Goal: Task Accomplishment & Management: Manage account settings

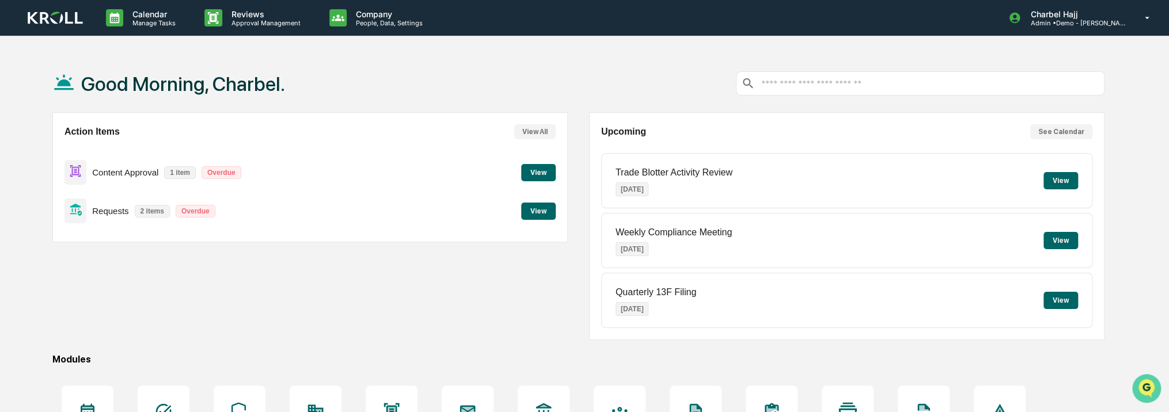
click at [1148, 385] on img "Open customer support" at bounding box center [1146, 388] width 29 height 23
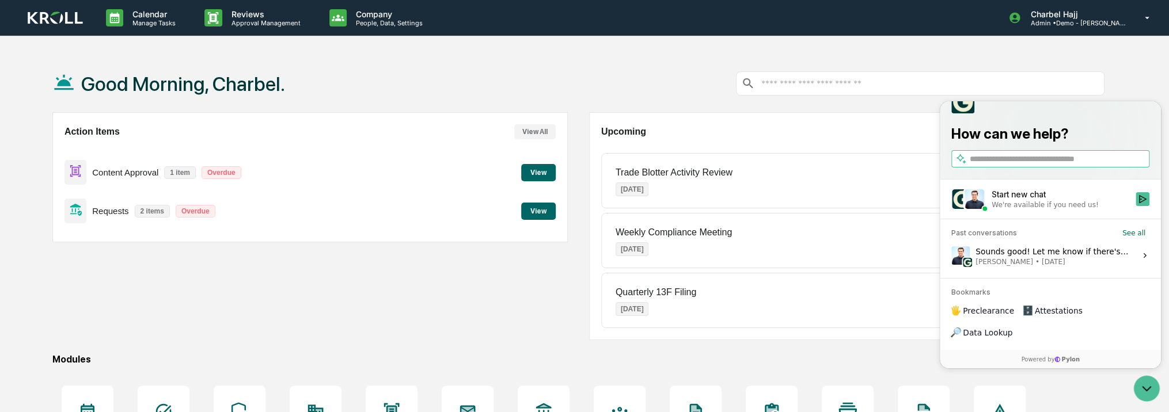
click at [1047, 165] on input "search" at bounding box center [1057, 159] width 177 height 12
type input "********"
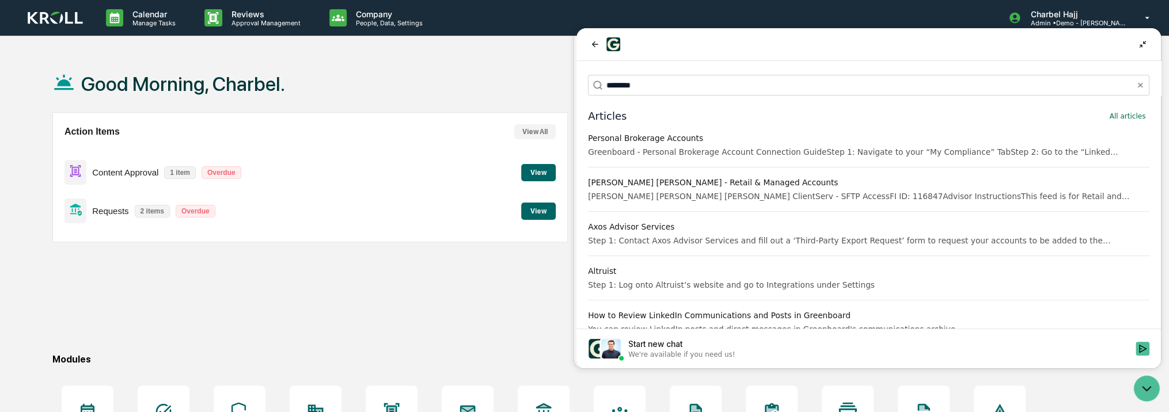
click at [808, 153] on div "Greenboard - Personal Brokerage Account Connection GuideStep 1: Navigate to you…" at bounding box center [868, 152] width 561 height 12
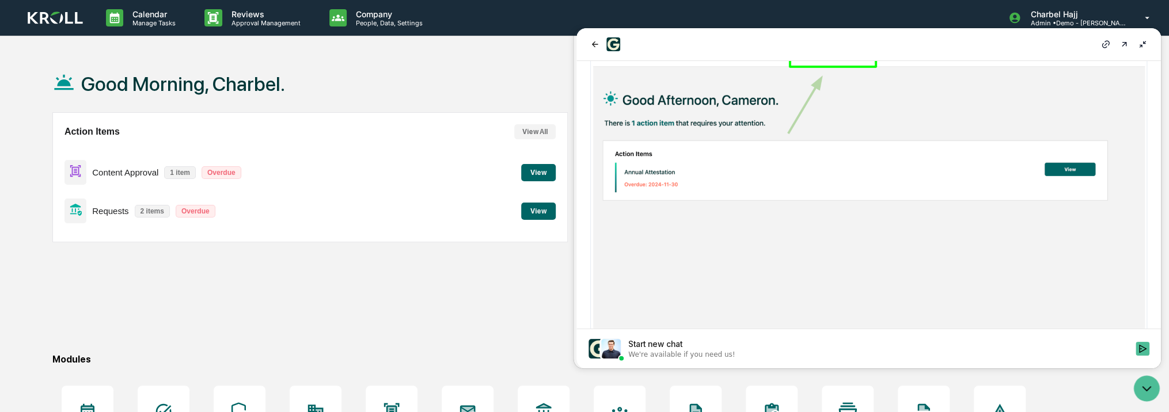
scroll to position [173, 0]
click at [866, 192] on img at bounding box center [868, 204] width 557 height 344
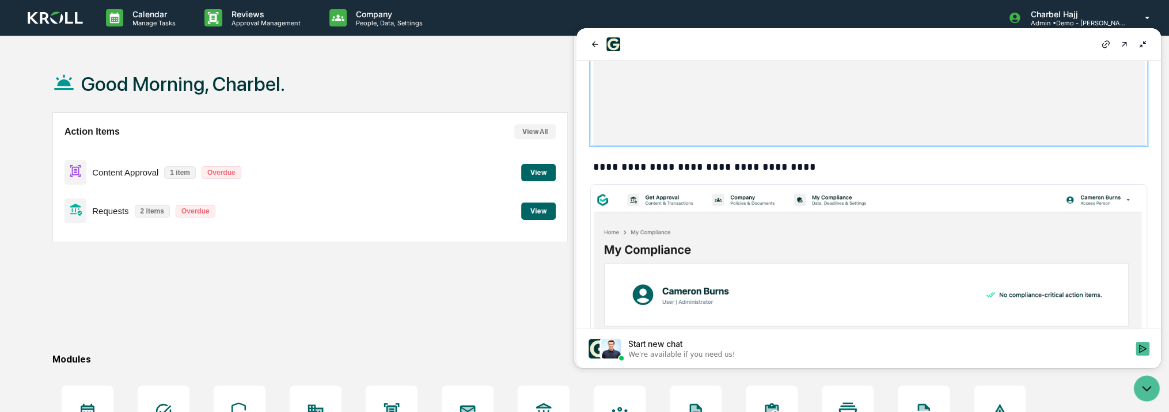
click at [865, 214] on img at bounding box center [868, 361] width 557 height 355
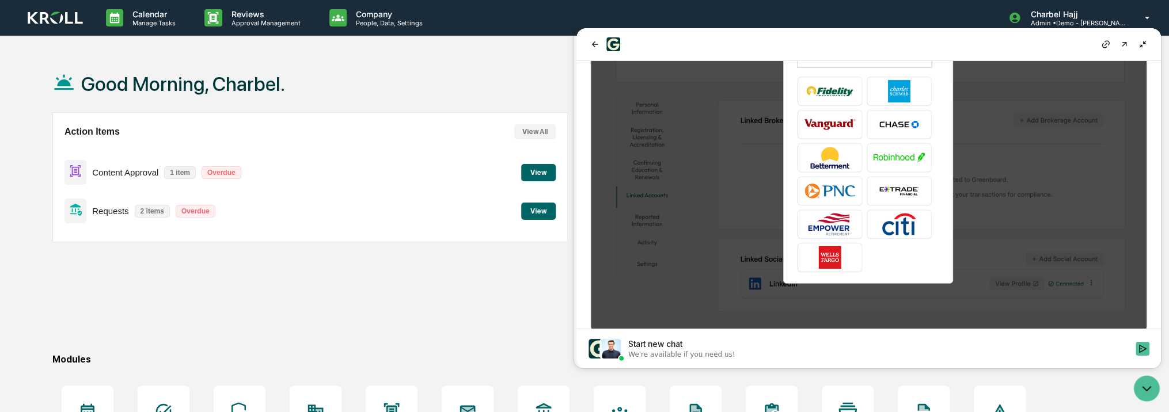
scroll to position [1518, 0]
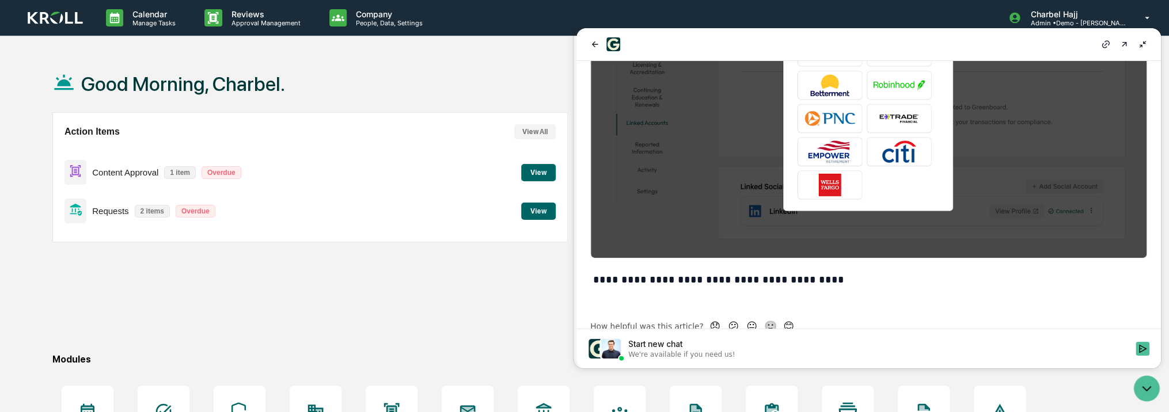
click at [1146, 47] on icon at bounding box center [1142, 44] width 9 height 9
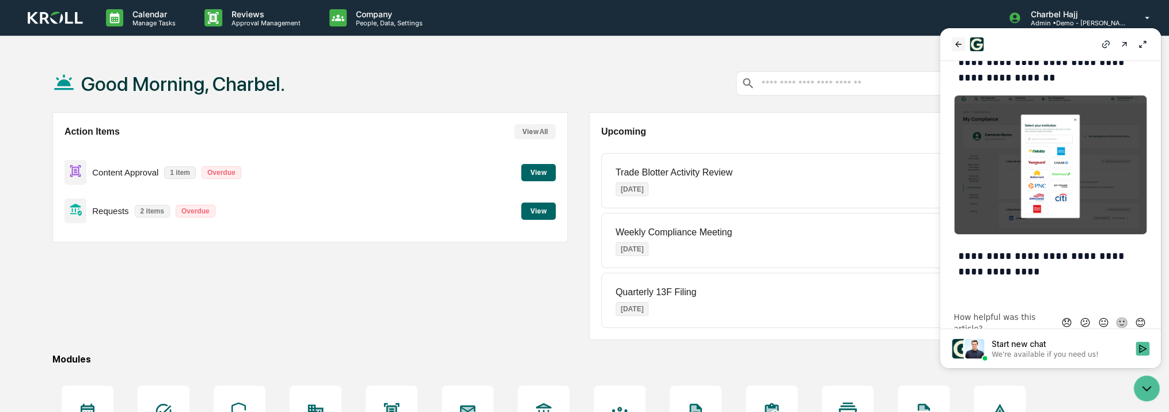
click at [954, 43] on icon "back" at bounding box center [957, 44] width 9 height 9
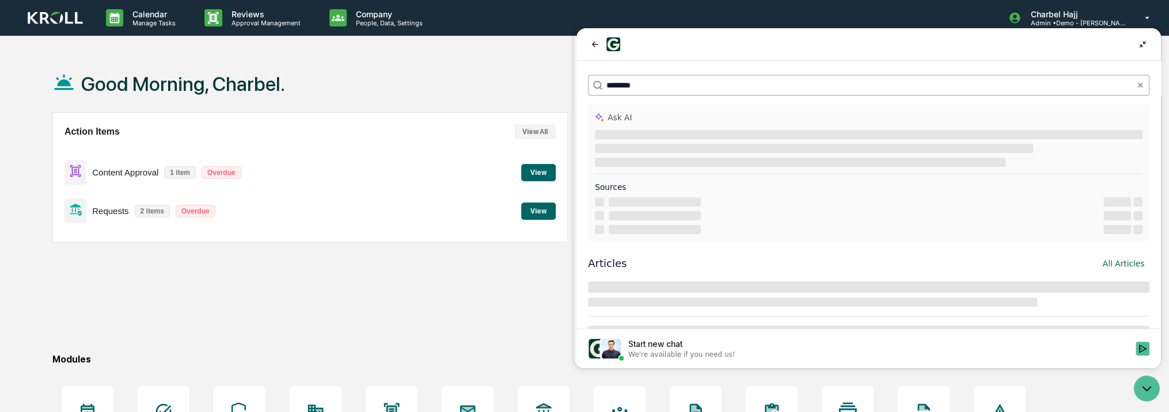
click at [758, 89] on input "********" at bounding box center [867, 85] width 523 height 12
type input "*****"
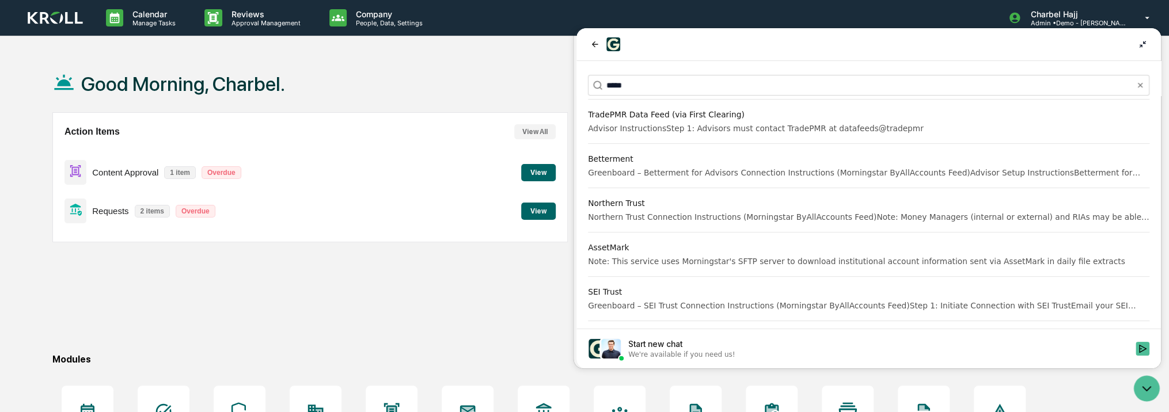
scroll to position [345, 0]
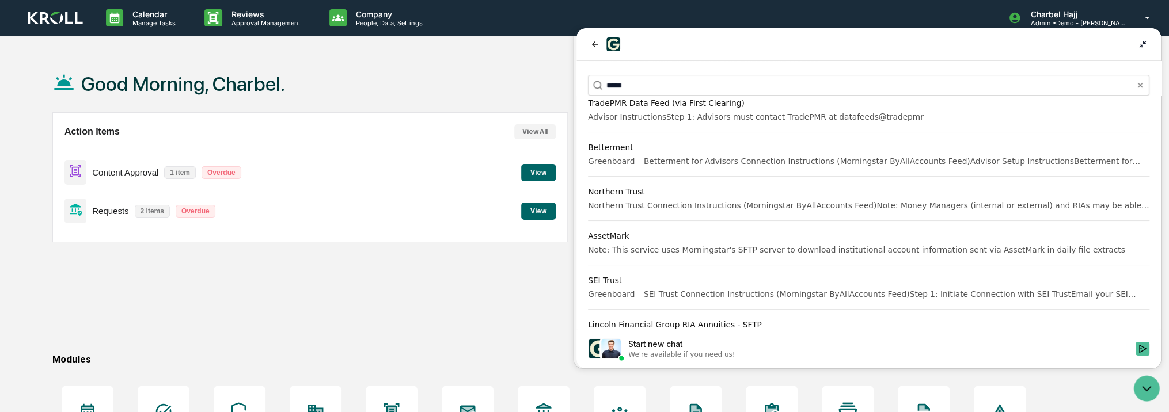
click at [751, 203] on div "Northern Trust Connection Instructions (Morningstar ByAllAccounts Feed)Note: Mo…" at bounding box center [868, 206] width 561 height 12
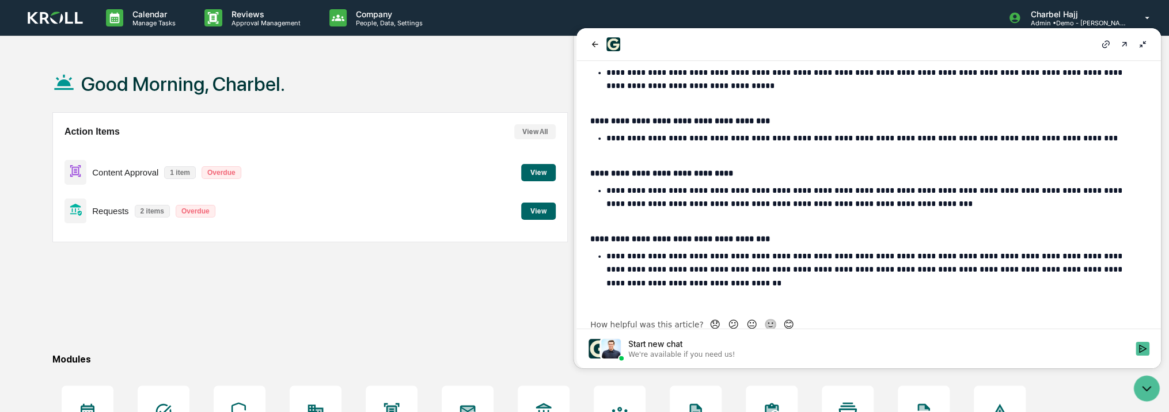
scroll to position [0, 0]
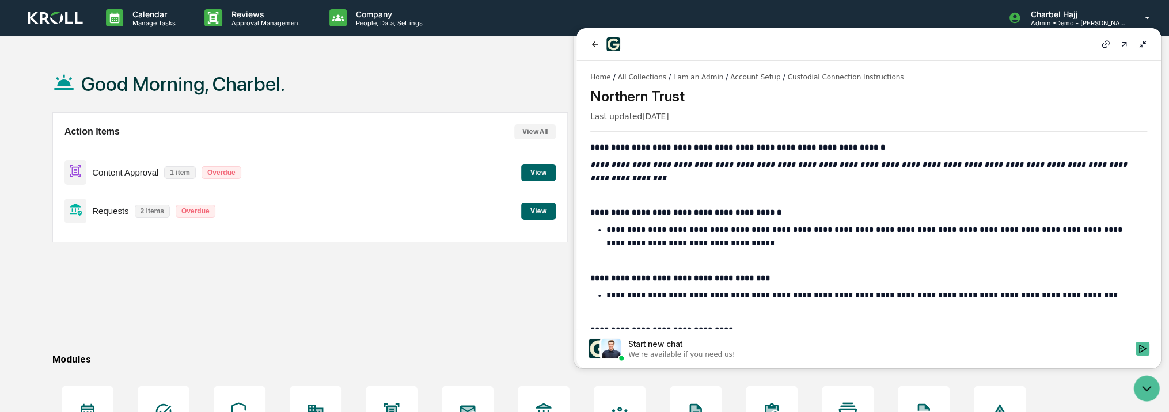
click at [597, 78] on span "Home" at bounding box center [600, 77] width 20 height 9
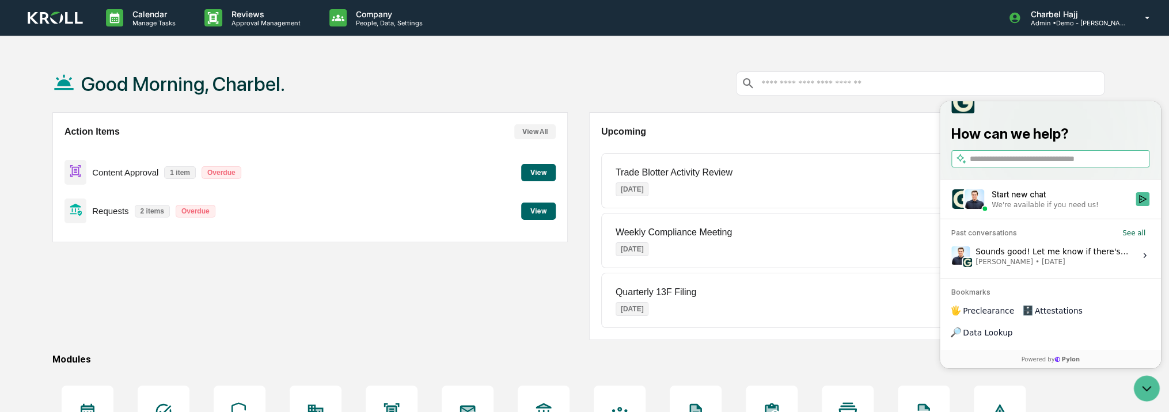
click at [1066, 165] on input "search" at bounding box center [1057, 159] width 177 height 12
click at [1030, 165] on input "search" at bounding box center [1057, 159] width 177 height 12
type input "*****"
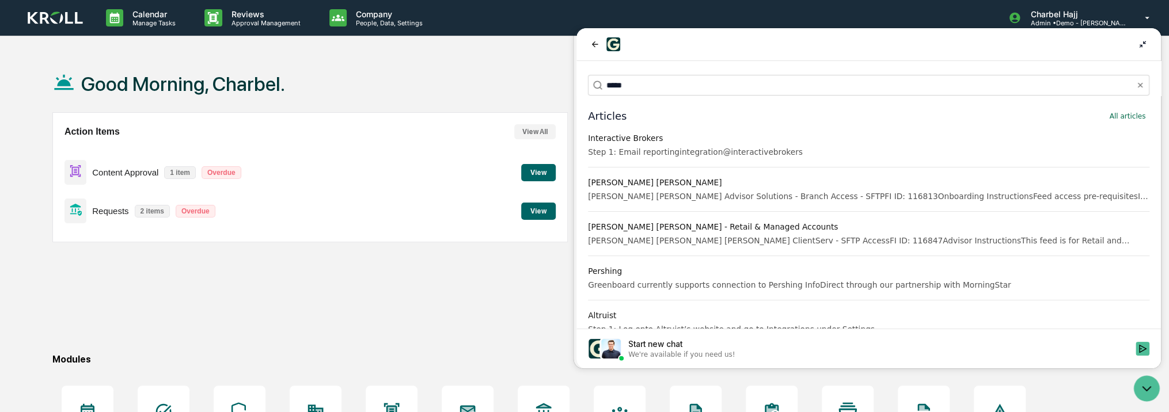
click at [809, 154] on div "Step 1: Email reportingintegration@interactivebrokers" at bounding box center [868, 152] width 561 height 12
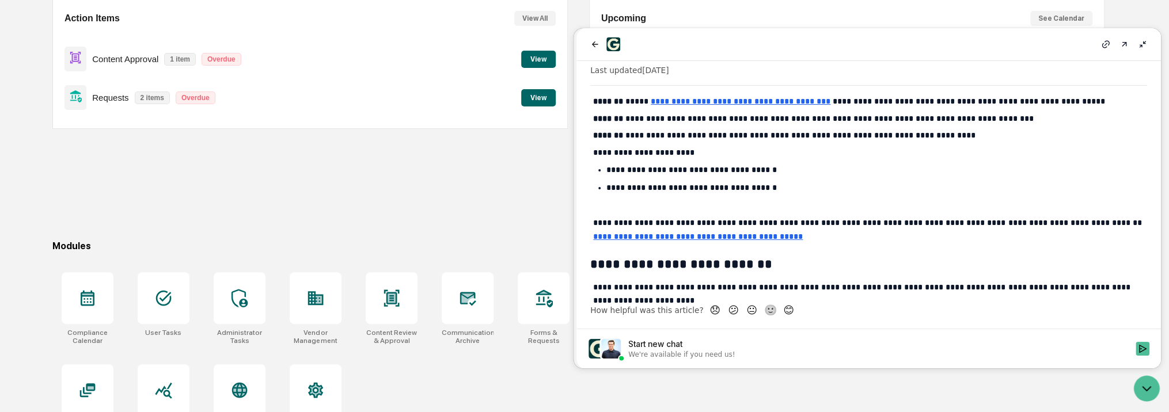
scroll to position [115, 0]
click at [691, 238] on u "**********" at bounding box center [698, 237] width 210 height 8
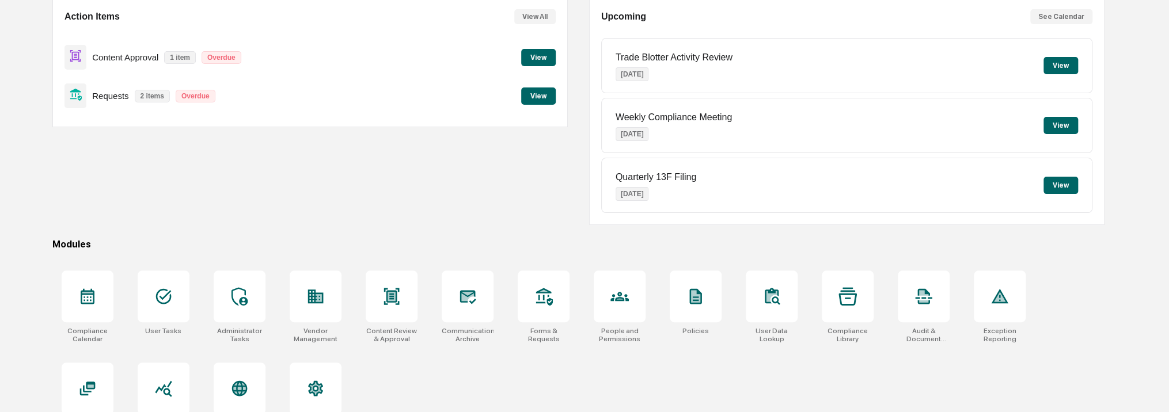
scroll to position [0, 0]
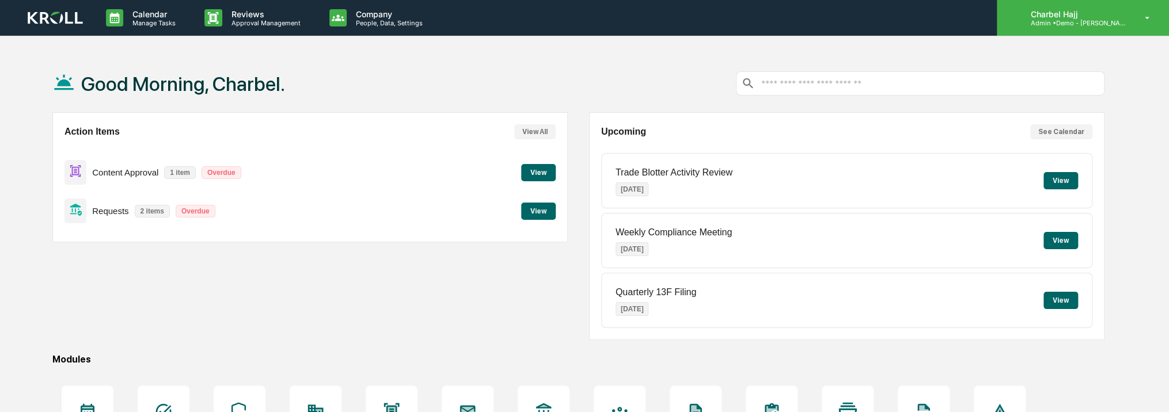
click at [1118, 21] on p "Admin • Demo - Kroll" at bounding box center [1074, 23] width 107 height 8
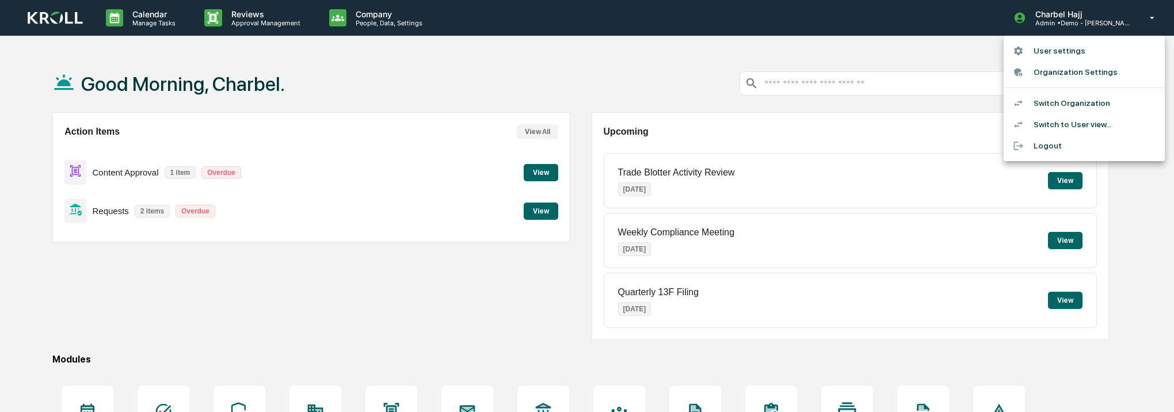
click at [908, 55] on div at bounding box center [587, 206] width 1174 height 412
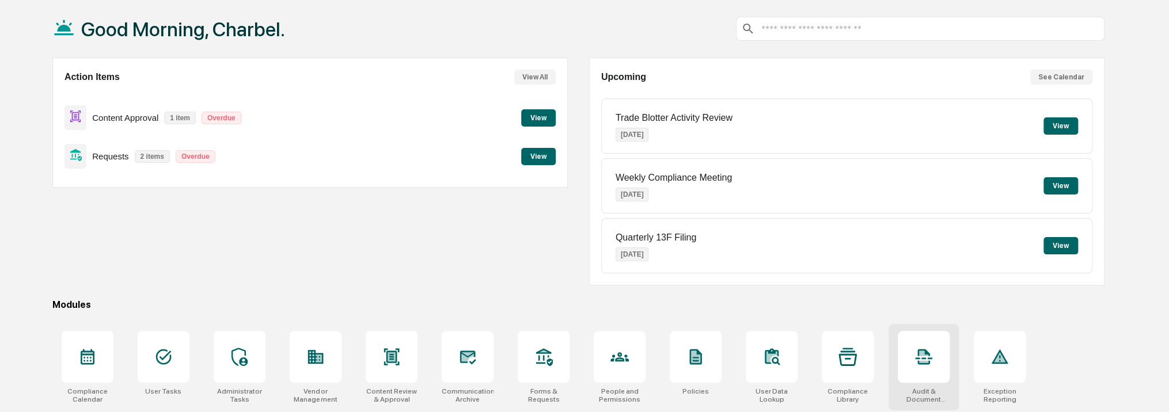
scroll to position [144, 0]
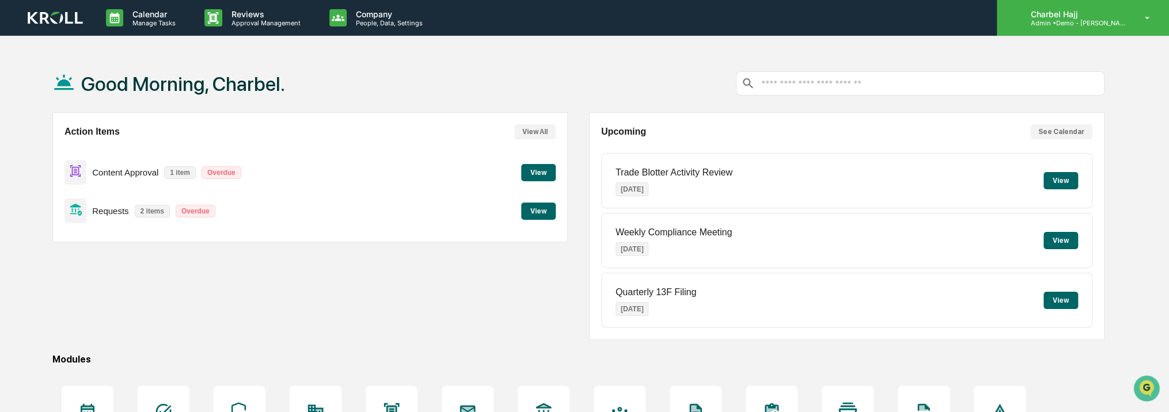
click at [1128, 17] on div "Charbel Hajj Admin • Demo - Kroll" at bounding box center [1083, 18] width 172 height 36
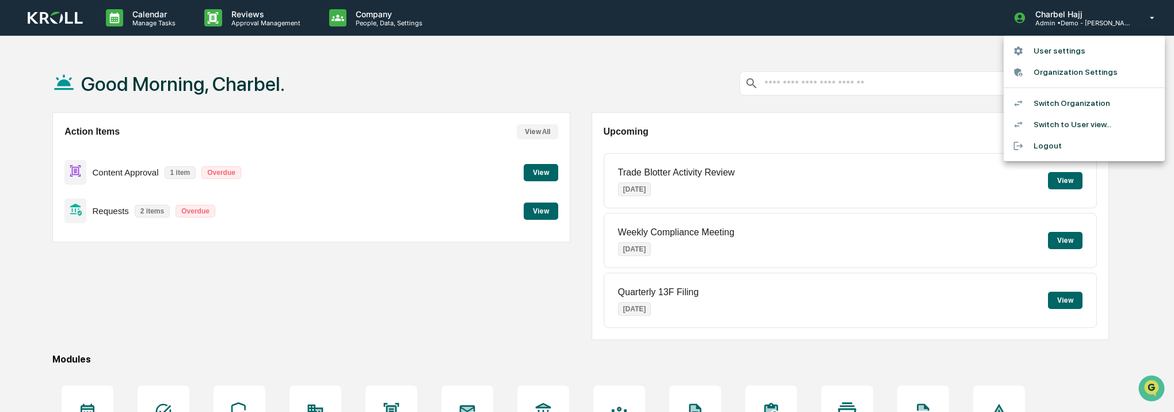
click at [1101, 57] on li "User settings" at bounding box center [1084, 50] width 161 height 21
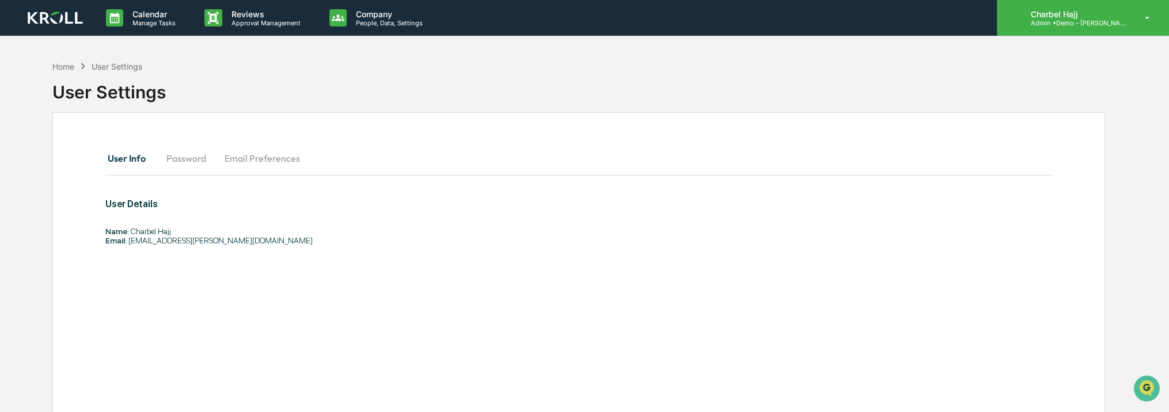
click at [1124, 24] on p "Admin • Demo - [PERSON_NAME]" at bounding box center [1074, 23] width 107 height 8
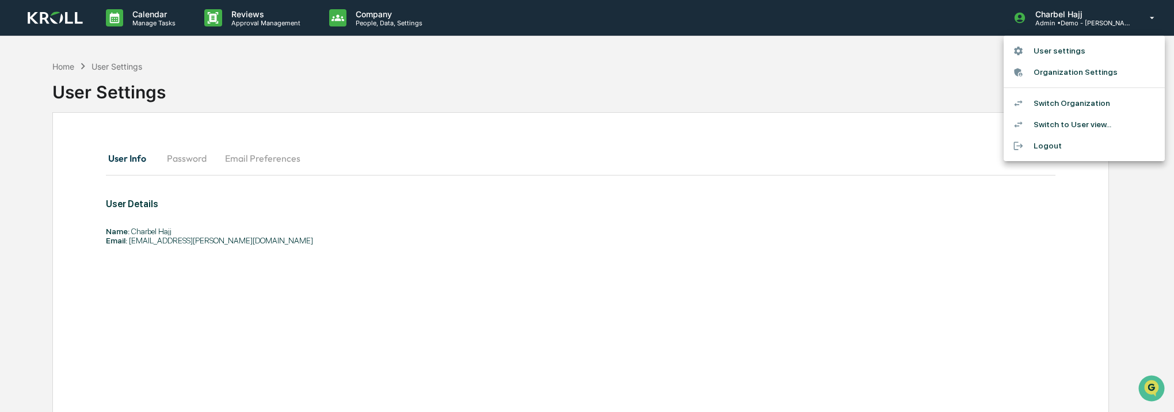
click at [1098, 67] on li "Organization Settings" at bounding box center [1084, 72] width 161 height 21
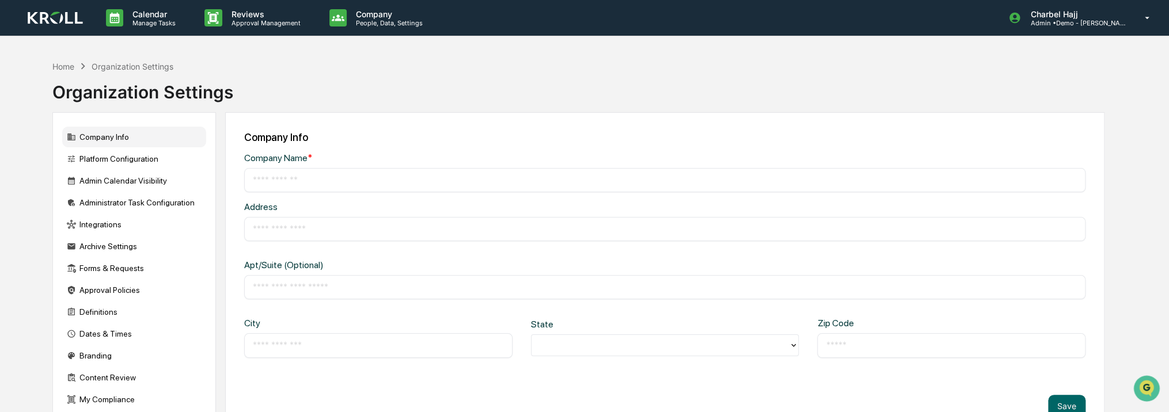
type input "**********"
type input "********"
type input "*****"
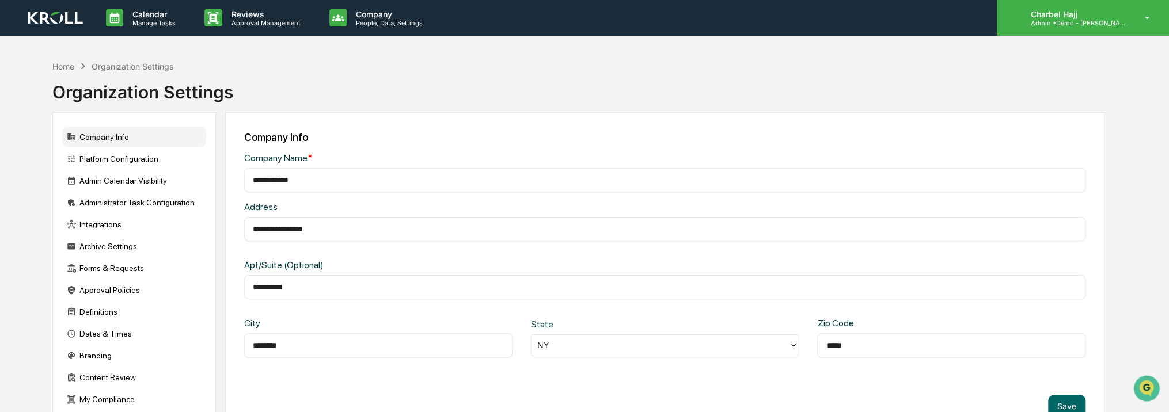
click at [1109, 30] on div "Charbel Hajj Admin • Demo - Kroll" at bounding box center [1083, 18] width 172 height 36
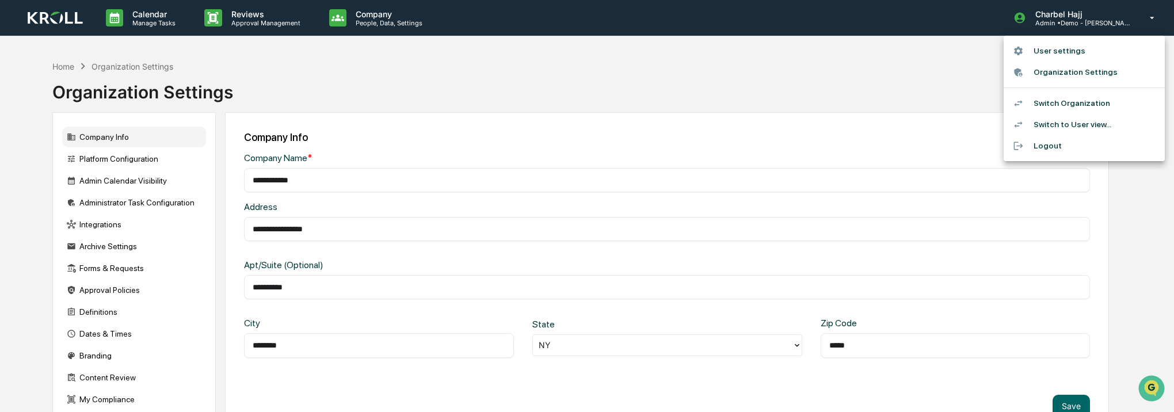
click at [1091, 121] on li "Switch to User view..." at bounding box center [1084, 124] width 161 height 21
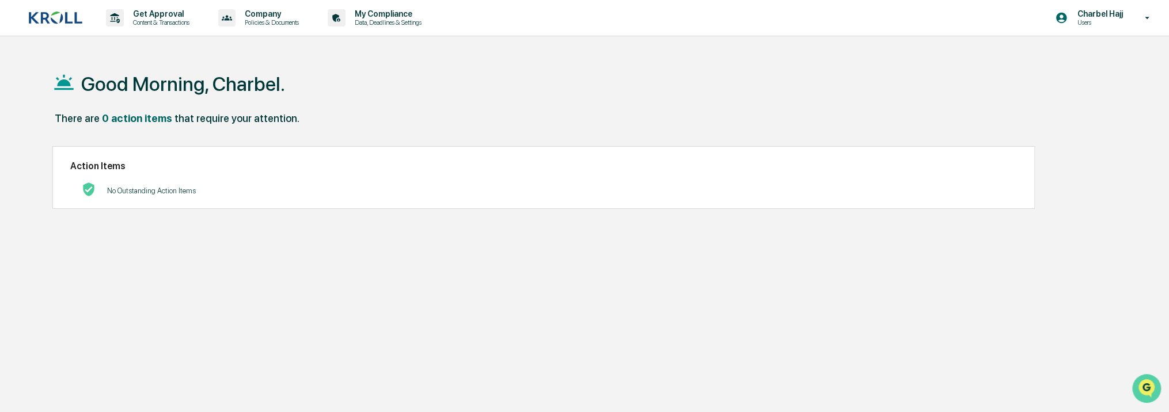
click at [1136, 392] on icon "Open customer support" at bounding box center [1146, 403] width 29 height 29
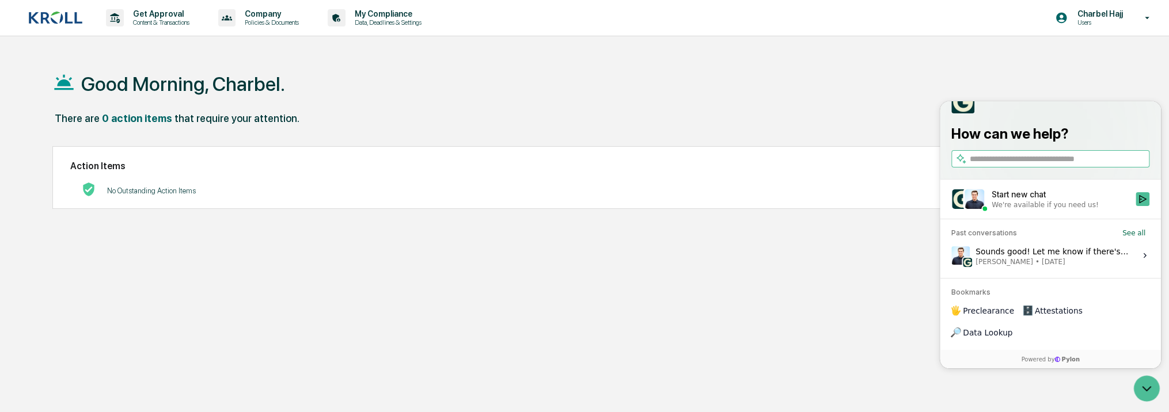
click at [1068, 165] on input "search" at bounding box center [1057, 159] width 177 height 12
type input "*****"
click at [1143, 163] on icon "Search" at bounding box center [1139, 158] width 9 height 9
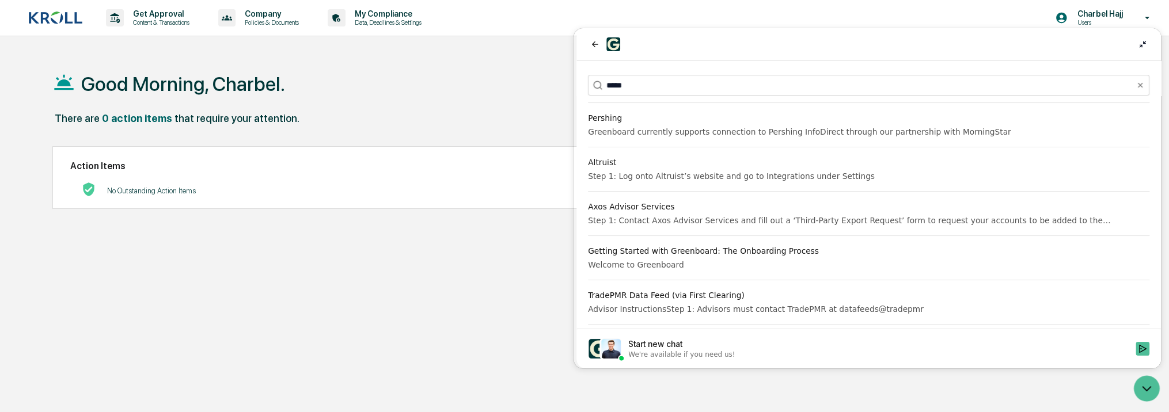
scroll to position [173, 0]
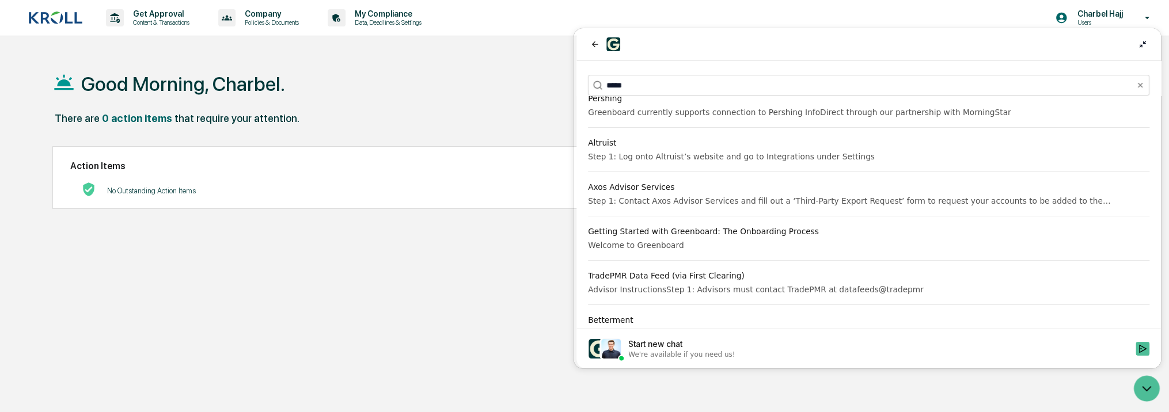
click at [897, 233] on div "Getting Started with Greenboard: The Onboarding Process" at bounding box center [868, 232] width 561 height 12
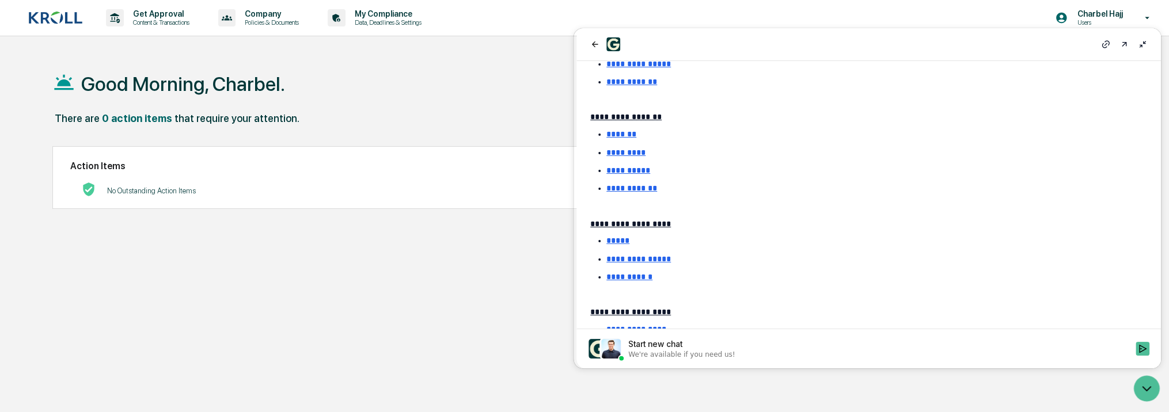
scroll to position [403, 0]
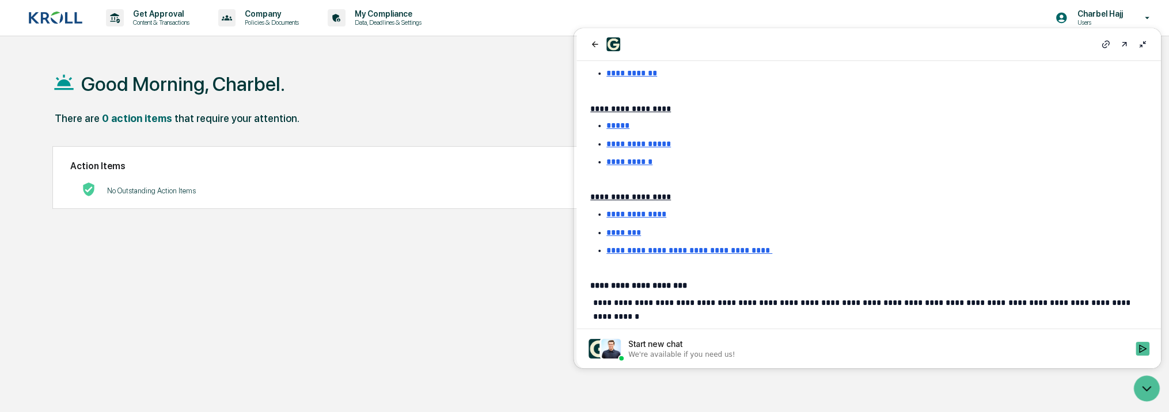
click at [642, 197] on u "**********" at bounding box center [630, 197] width 81 height 8
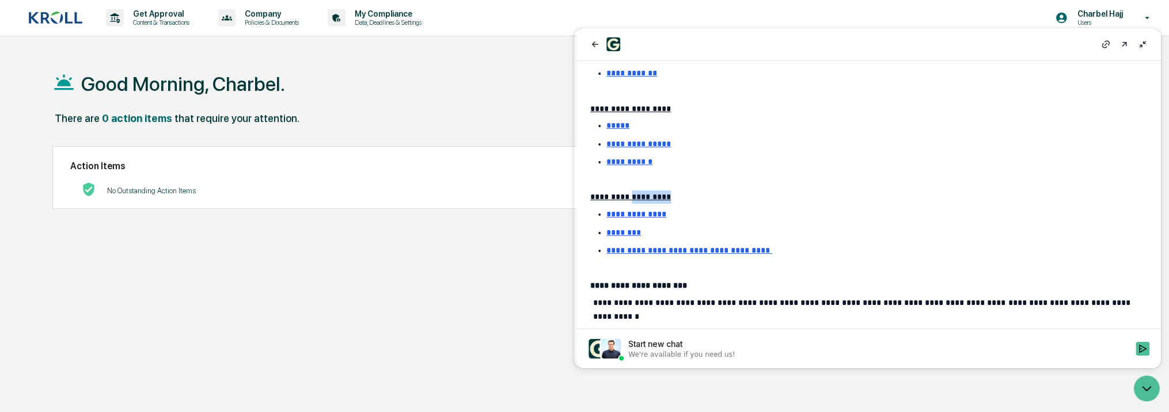
click at [642, 197] on u "**********" at bounding box center [630, 197] width 81 height 8
click at [656, 199] on u "**********" at bounding box center [630, 197] width 81 height 8
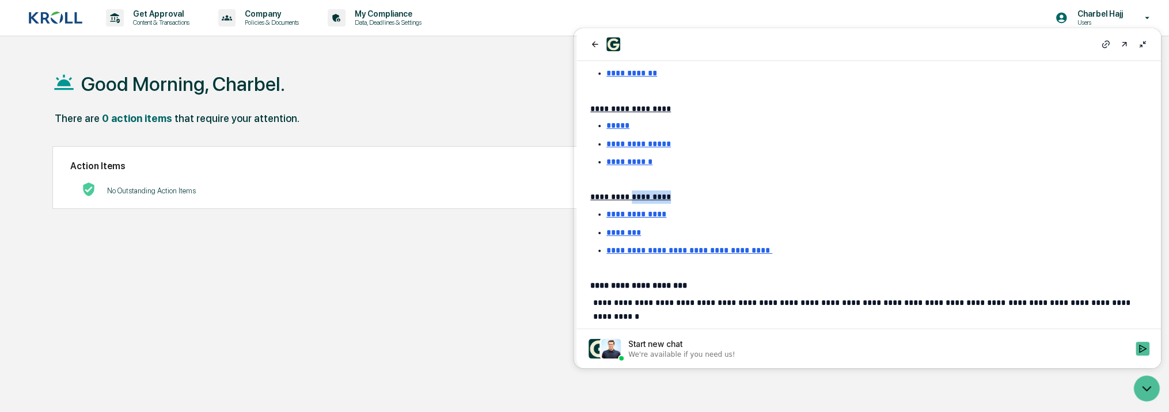
click at [653, 216] on u "**********" at bounding box center [636, 214] width 60 height 8
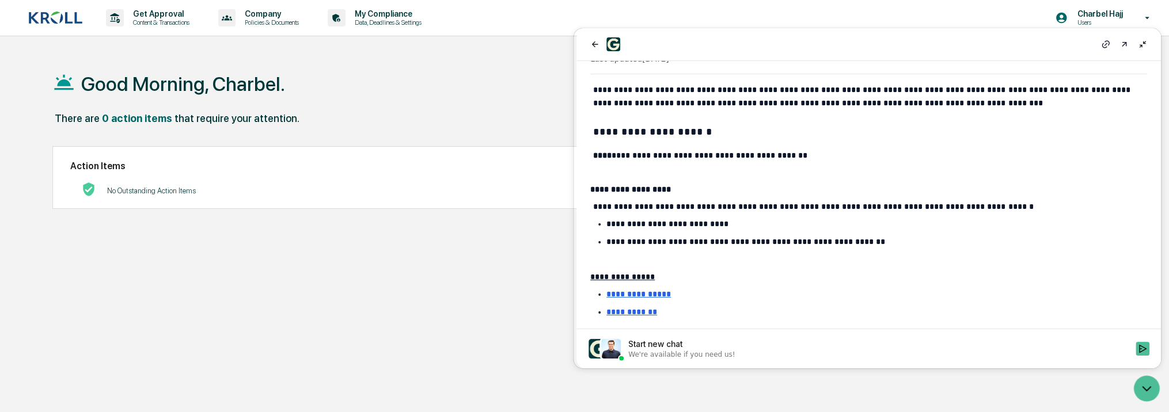
scroll to position [345, 0]
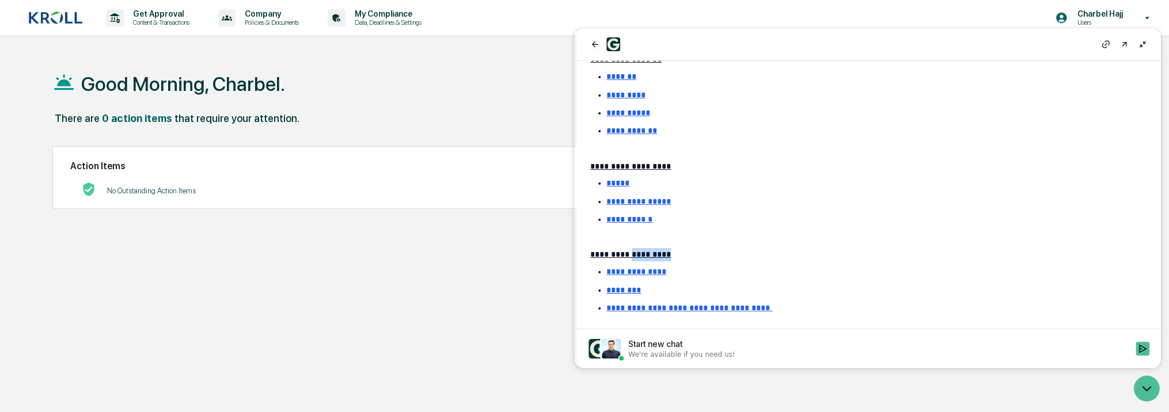
click at [625, 291] on u "********" at bounding box center [623, 290] width 35 height 8
click at [1139, 17] on icon at bounding box center [1147, 18] width 20 height 11
click at [730, 309] on u "**********" at bounding box center [692, 308] width 166 height 8
click at [501, 92] on div at bounding box center [587, 206] width 1174 height 412
click at [1145, 41] on icon at bounding box center [1142, 44] width 9 height 9
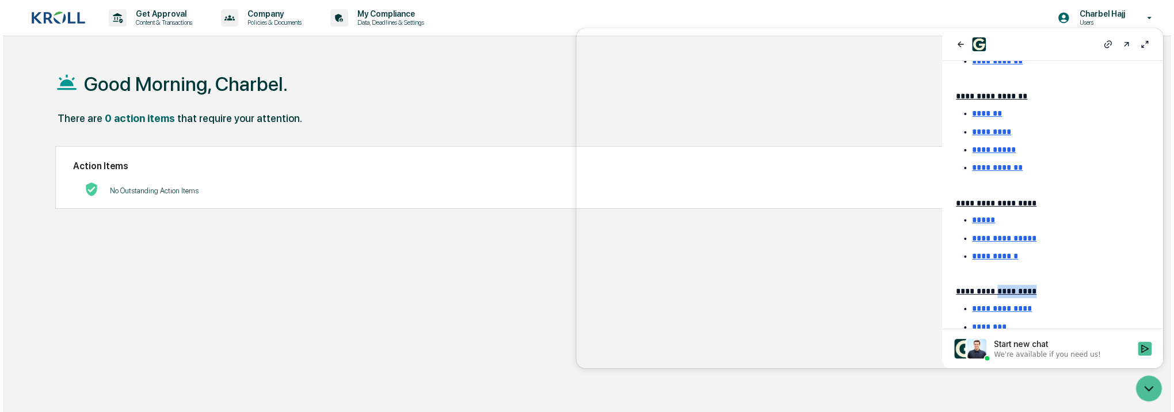
scroll to position [490, 0]
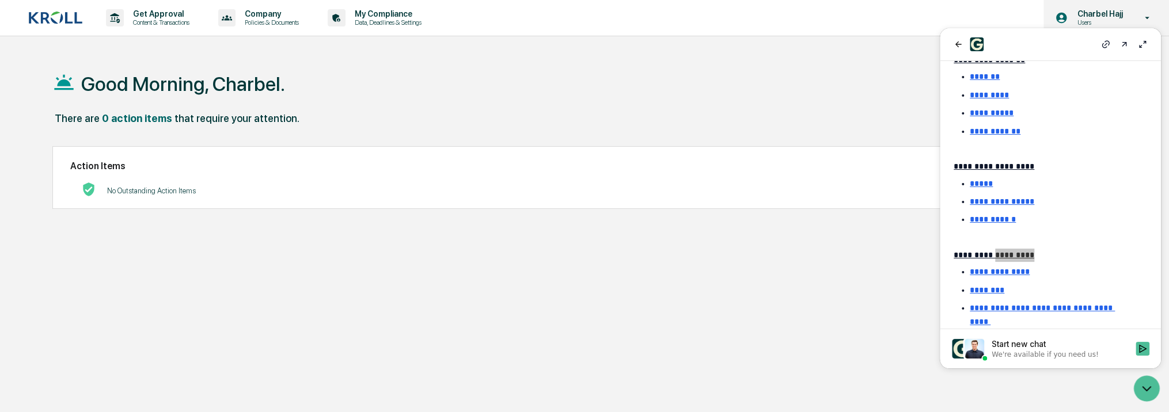
click at [1141, 14] on icon at bounding box center [1147, 18] width 20 height 11
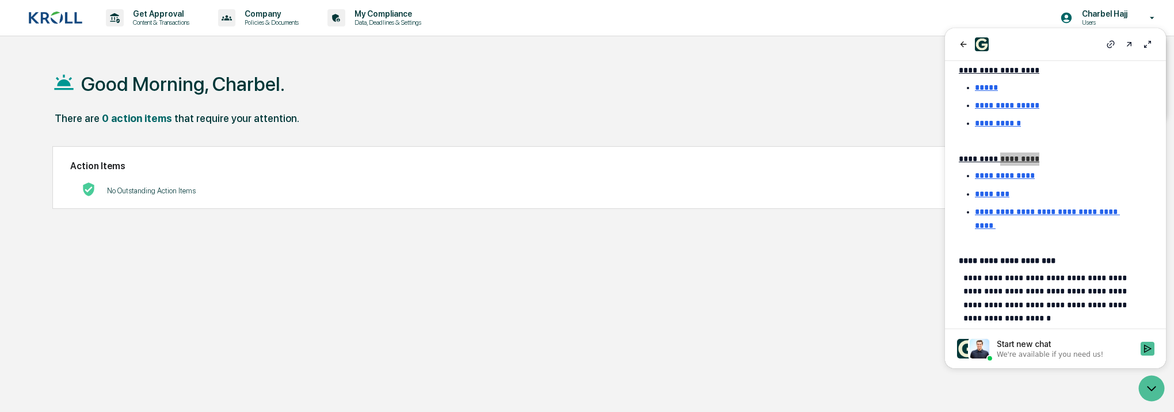
scroll to position [605, 0]
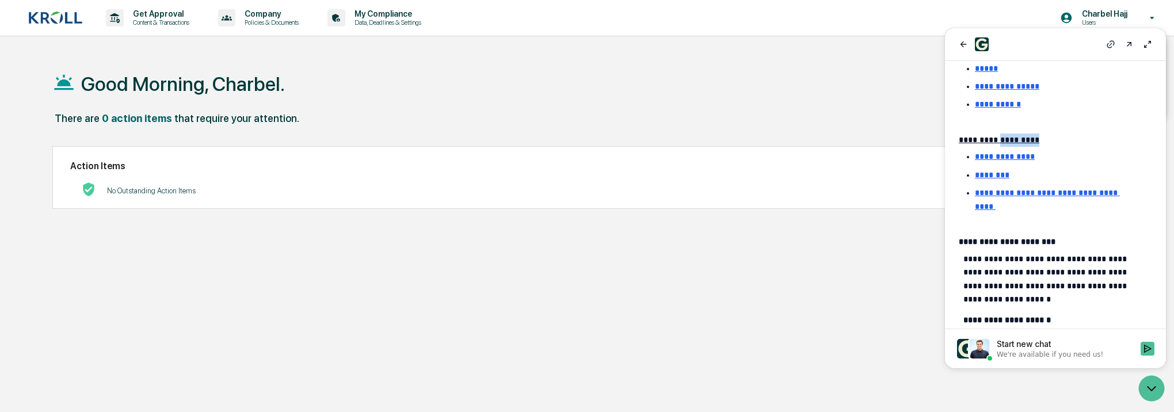
click at [1009, 142] on u "**********" at bounding box center [999, 140] width 81 height 8
click at [990, 144] on u "**********" at bounding box center [999, 140] width 81 height 8
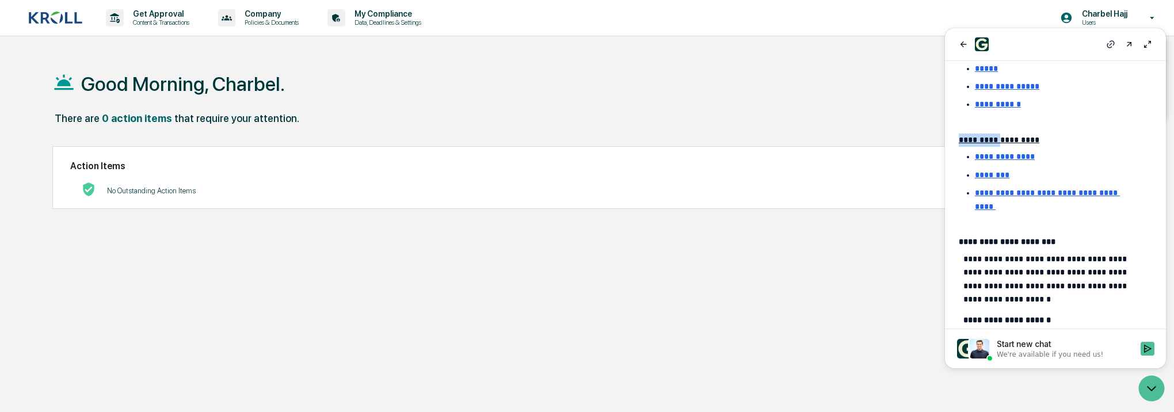
click at [989, 144] on u "**********" at bounding box center [999, 140] width 81 height 8
click at [998, 140] on u "**********" at bounding box center [999, 140] width 81 height 8
drag, startPoint x: 1011, startPoint y: 141, endPoint x: 959, endPoint y: 140, distance: 51.8
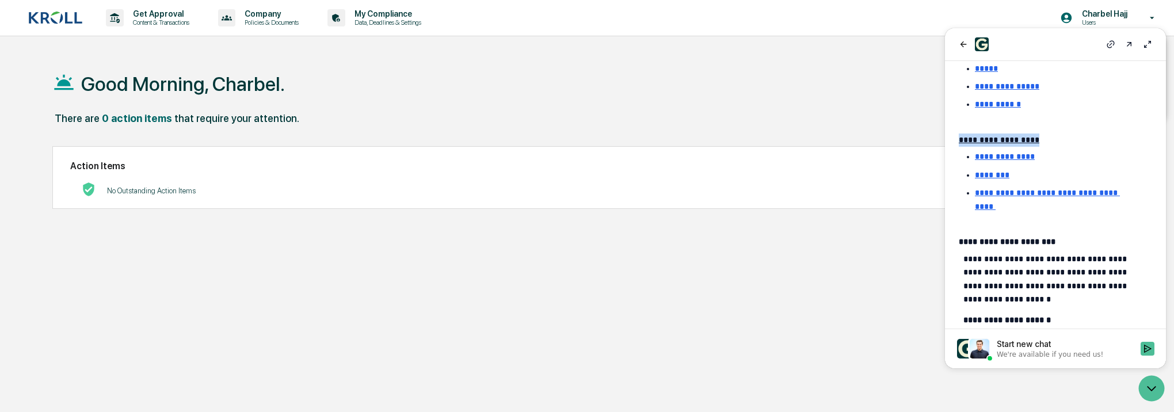
click at [959, 140] on p "**********" at bounding box center [1055, 140] width 193 height 13
drag, startPoint x: 959, startPoint y: 140, endPoint x: 983, endPoint y: 140, distance: 24.2
copy u "**********"
click at [966, 45] on icon "back" at bounding box center [963, 44] width 9 height 9
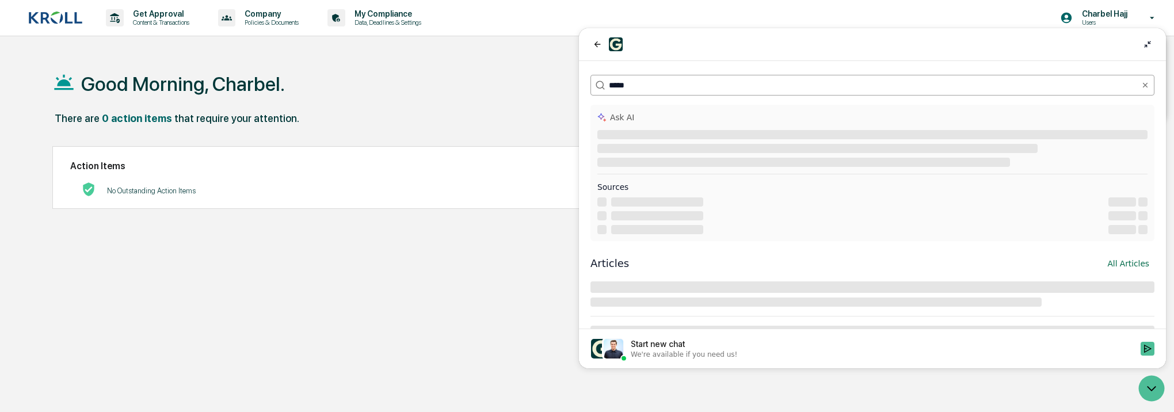
click at [707, 76] on div "*****" at bounding box center [872, 78] width 587 height 35
click at [712, 85] on input "*****" at bounding box center [872, 85] width 526 height 12
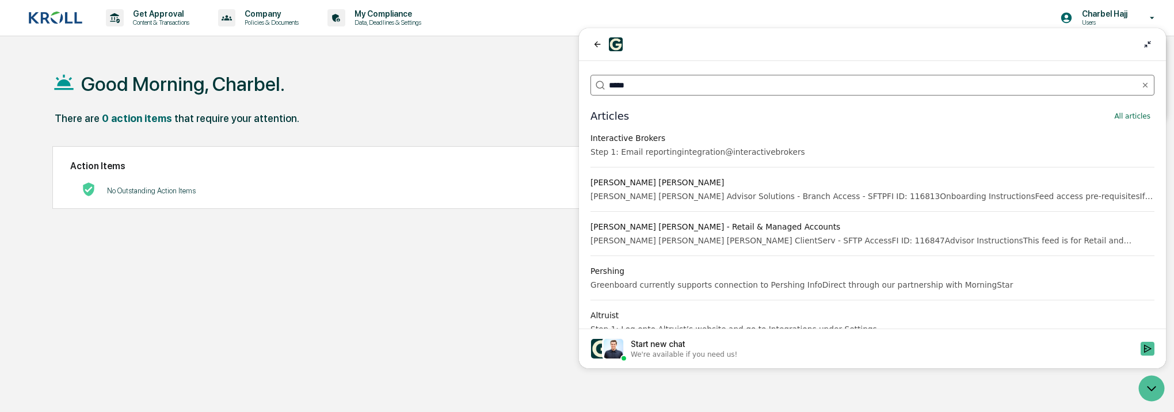
click at [712, 88] on input "*****" at bounding box center [872, 85] width 526 height 12
paste input "**********"
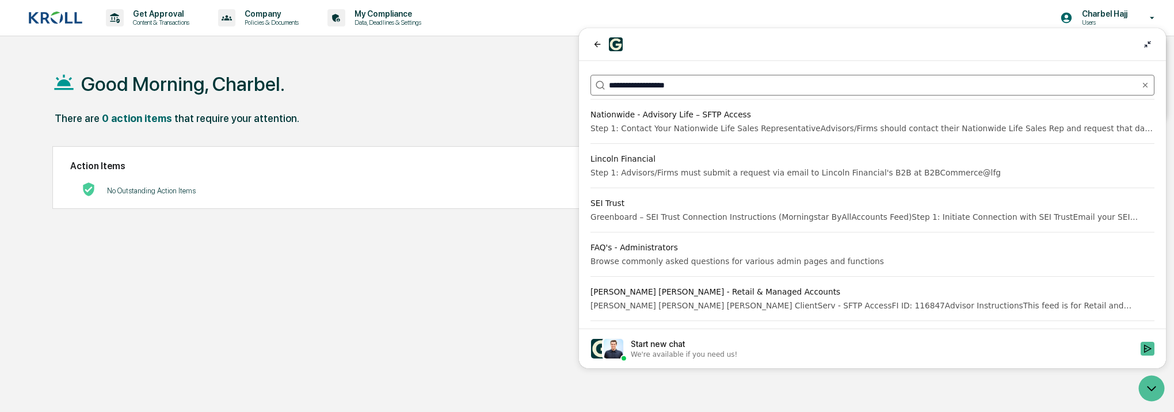
scroll to position [806, 0]
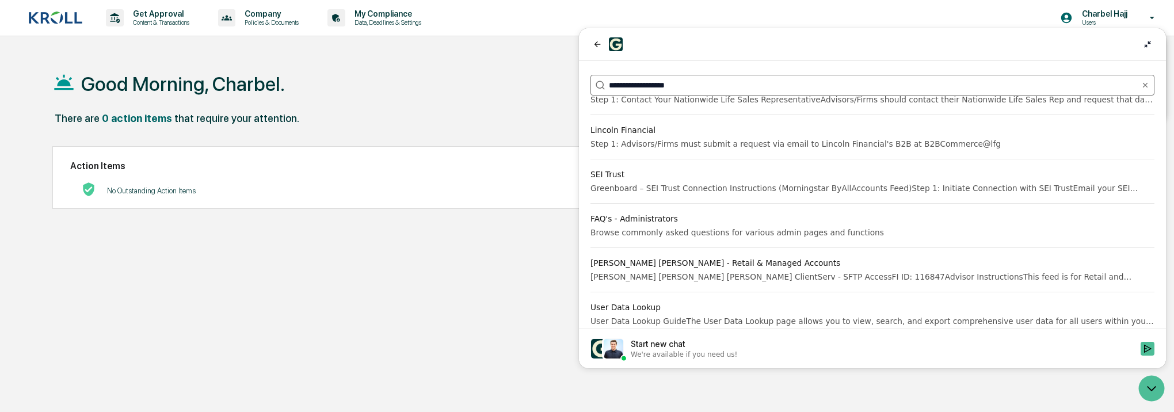
type input "**********"
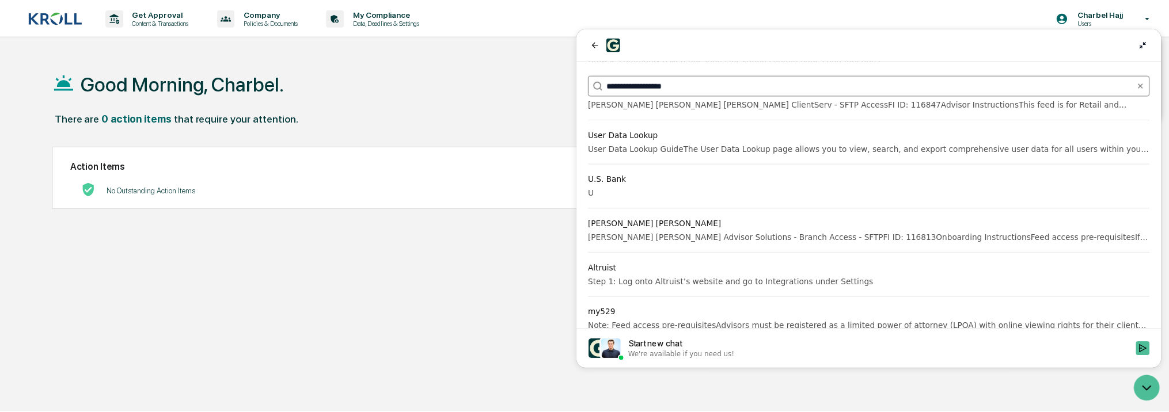
scroll to position [997, 0]
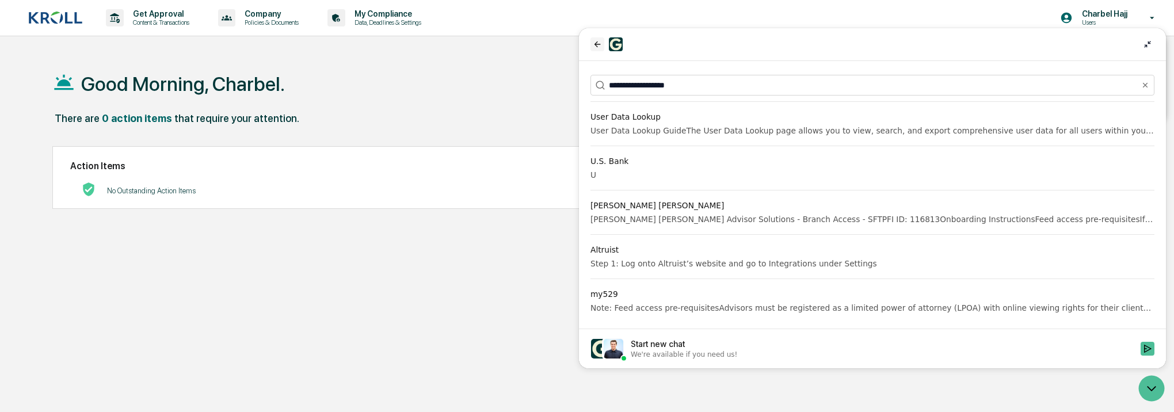
click at [601, 47] on icon "back" at bounding box center [597, 44] width 9 height 9
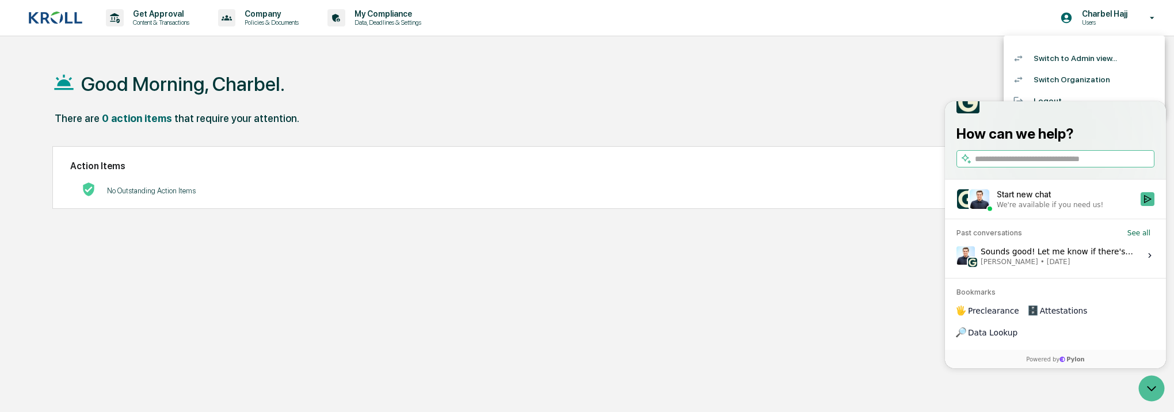
click at [409, 21] on div at bounding box center [587, 206] width 1174 height 412
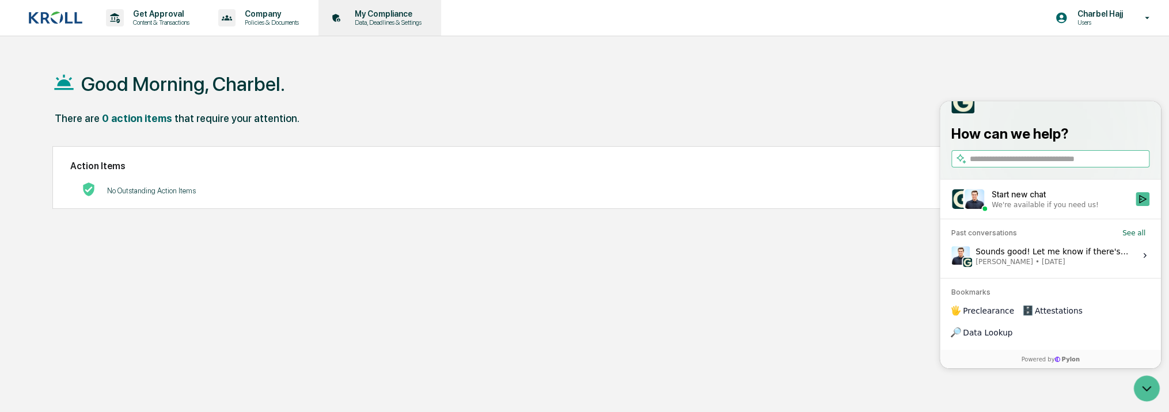
click at [380, 21] on p "Data, Deadlines & Settings" at bounding box center [386, 22] width 82 height 8
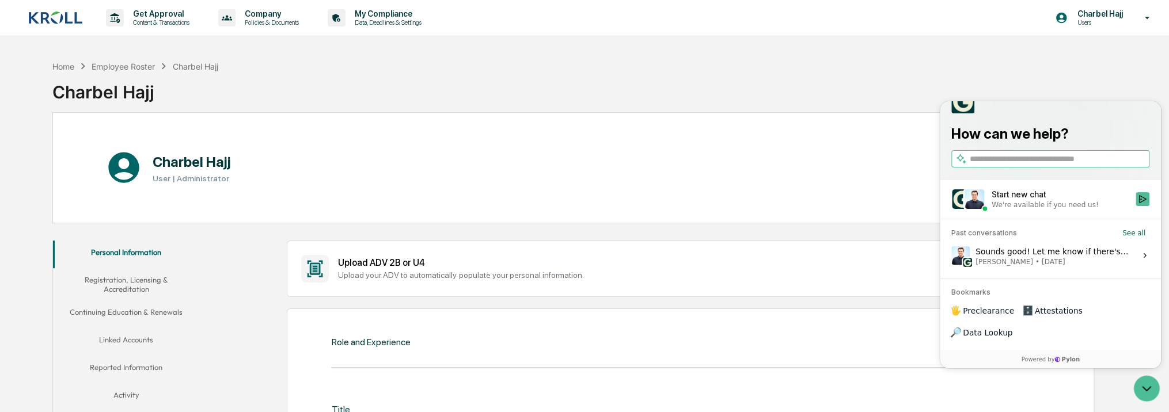
click at [145, 337] on button "Linked Accounts" at bounding box center [126, 342] width 147 height 28
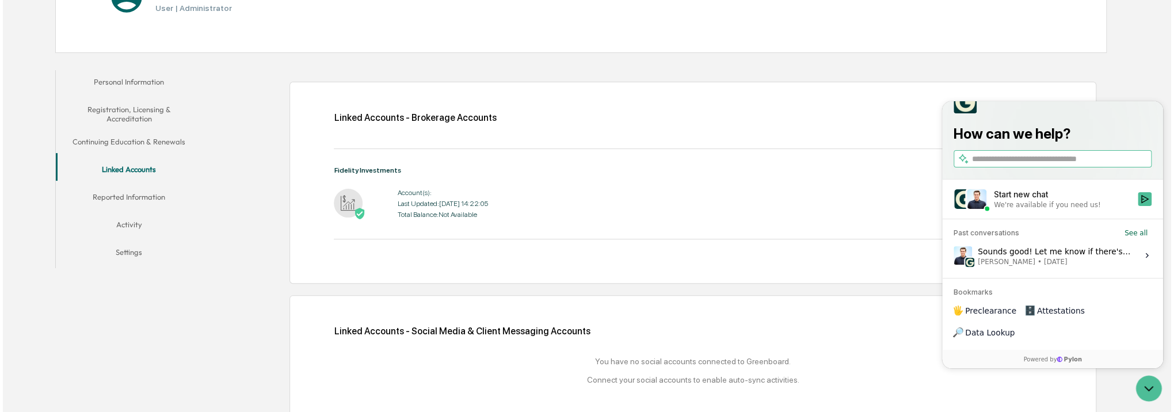
scroll to position [188, 0]
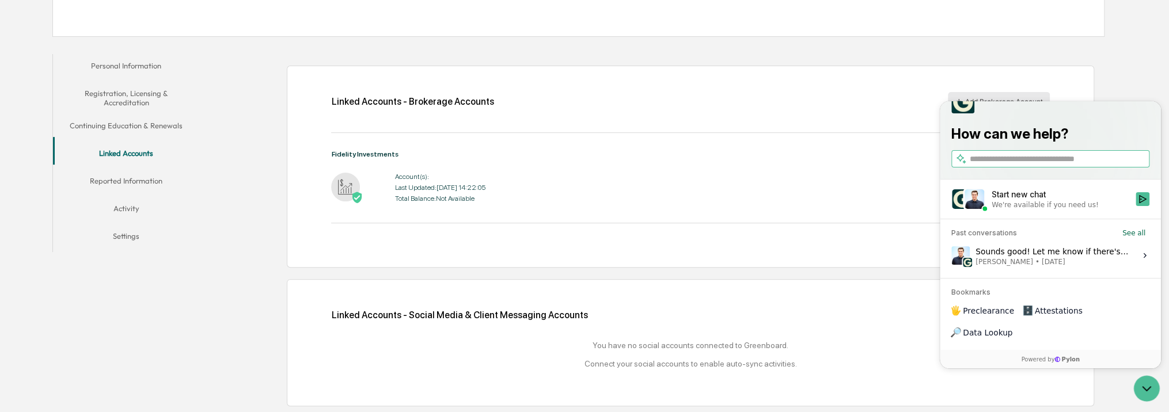
click at [983, 94] on button "Add Brokerage Account" at bounding box center [999, 101] width 102 height 18
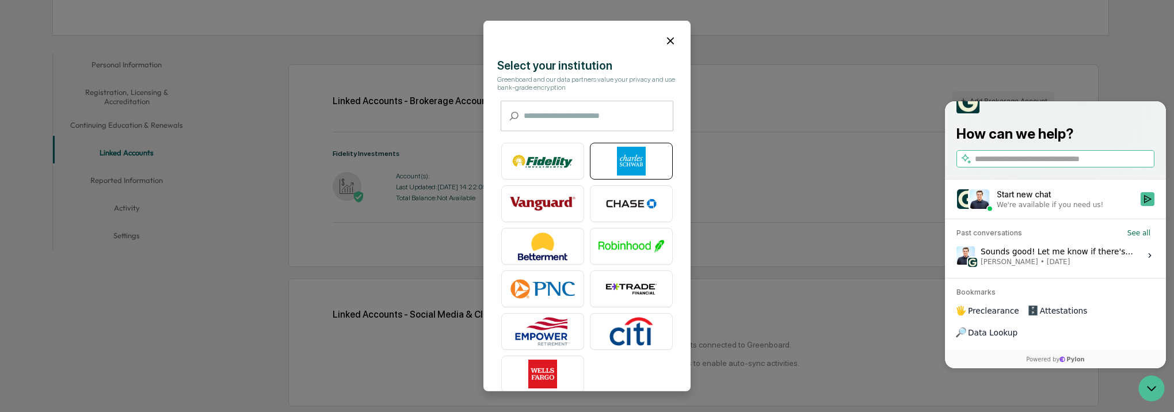
click at [633, 165] on img at bounding box center [632, 161] width 66 height 29
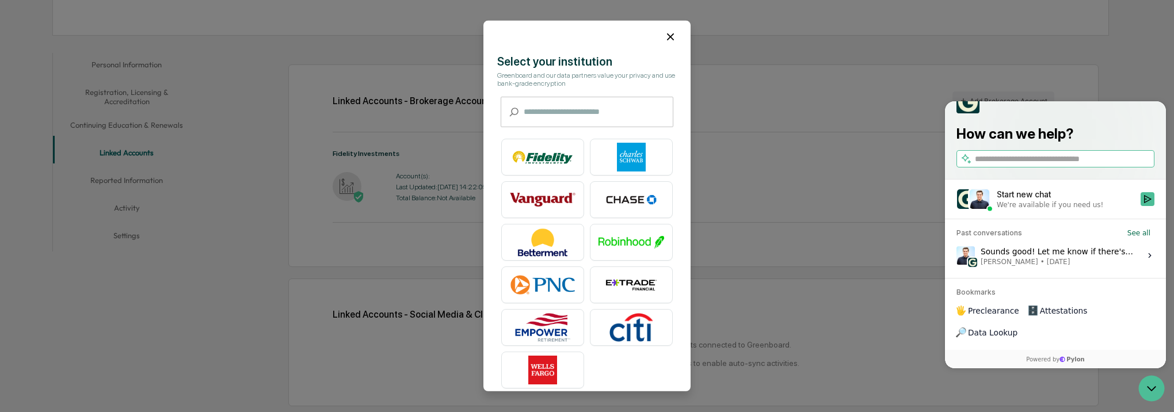
scroll to position [0, 0]
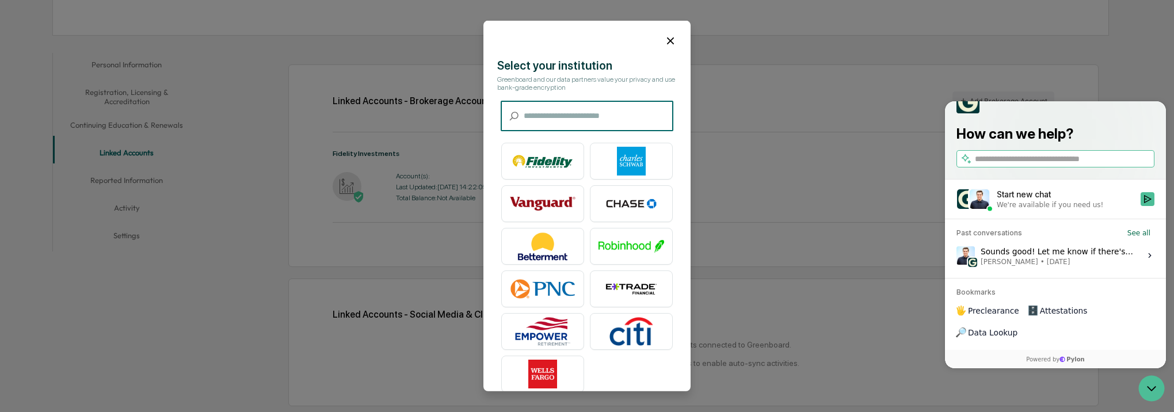
click at [596, 120] on input "text" at bounding box center [599, 116] width 150 height 31
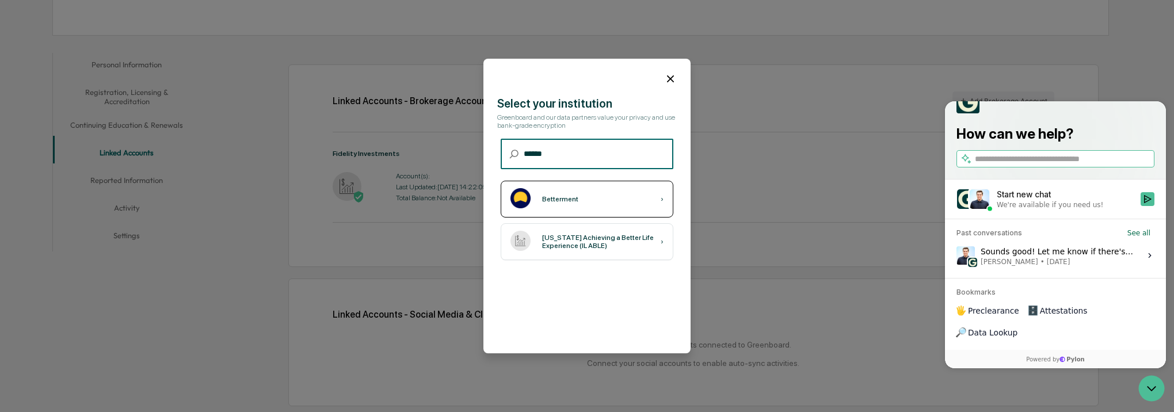
type input "******"
click at [622, 203] on div "Betterment ›" at bounding box center [587, 199] width 173 height 37
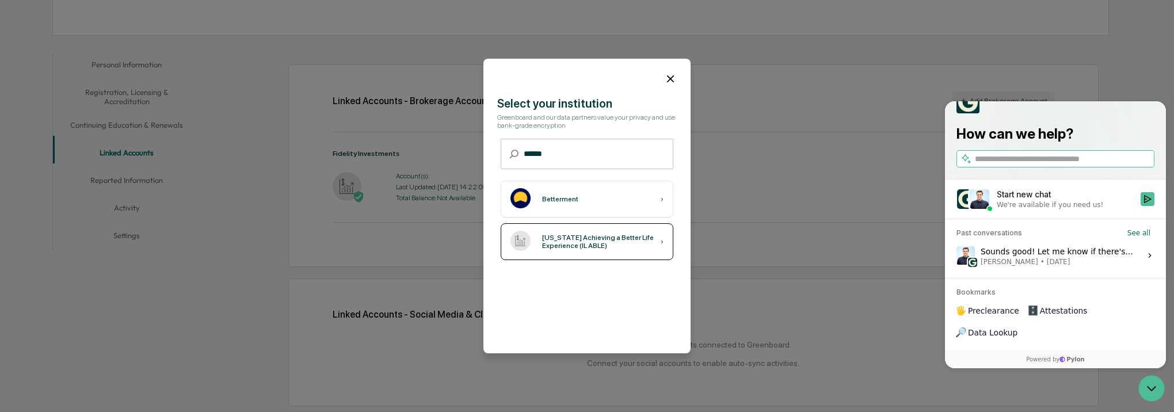
click at [619, 237] on div "Illinois Achieving a Better Life Experience (IL ABLE)" at bounding box center [601, 242] width 119 height 16
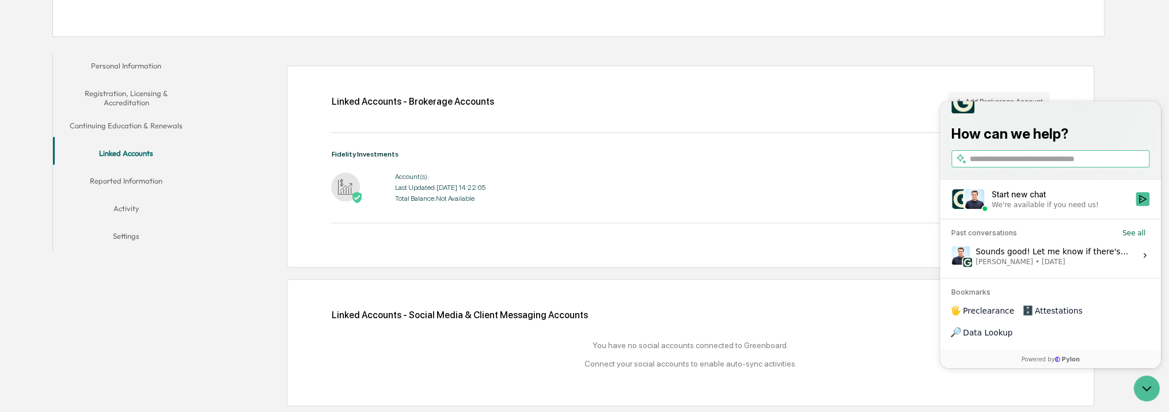
drag, startPoint x: 1135, startPoint y: 85, endPoint x: 1134, endPoint y: 92, distance: 7.0
click at [1134, 85] on div "Home Employee Roster Charbel Hajj Charbel Hajj Charbel Hajj User | Administrato…" at bounding box center [584, 140] width 1169 height 544
drag, startPoint x: 1148, startPoint y: 383, endPoint x: 1144, endPoint y: 378, distance: 7.0
click at [1148, 383] on icon "Open customer support" at bounding box center [1146, 388] width 29 height 29
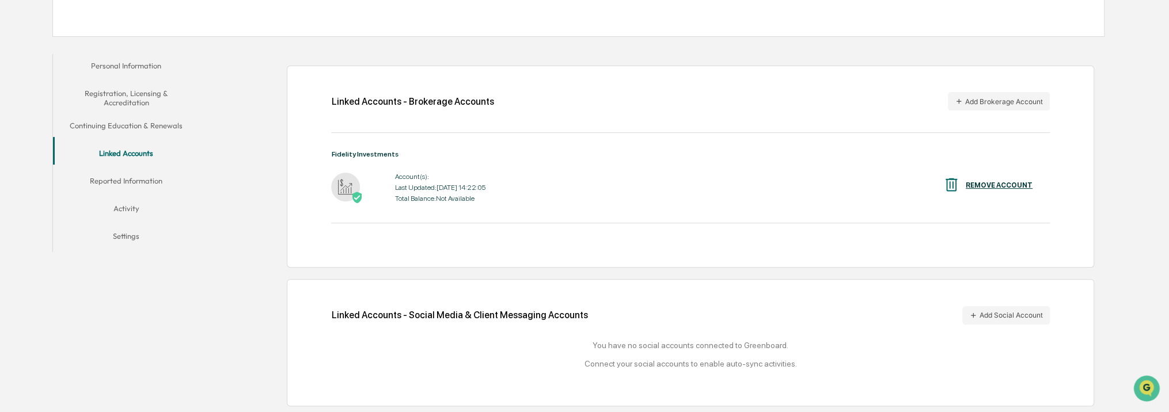
click at [1014, 183] on div "REMOVE ACCOUNT" at bounding box center [998, 185] width 67 height 8
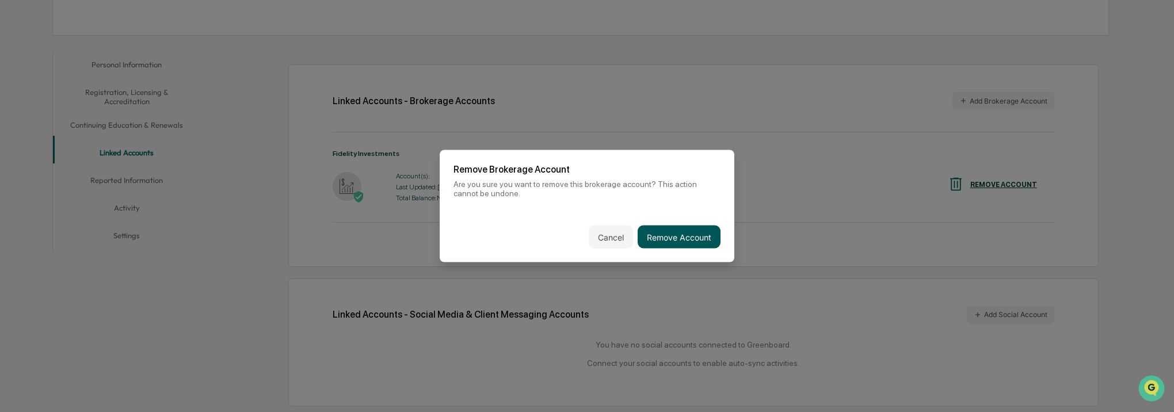
click at [684, 235] on button "Remove Account" at bounding box center [679, 237] width 83 height 23
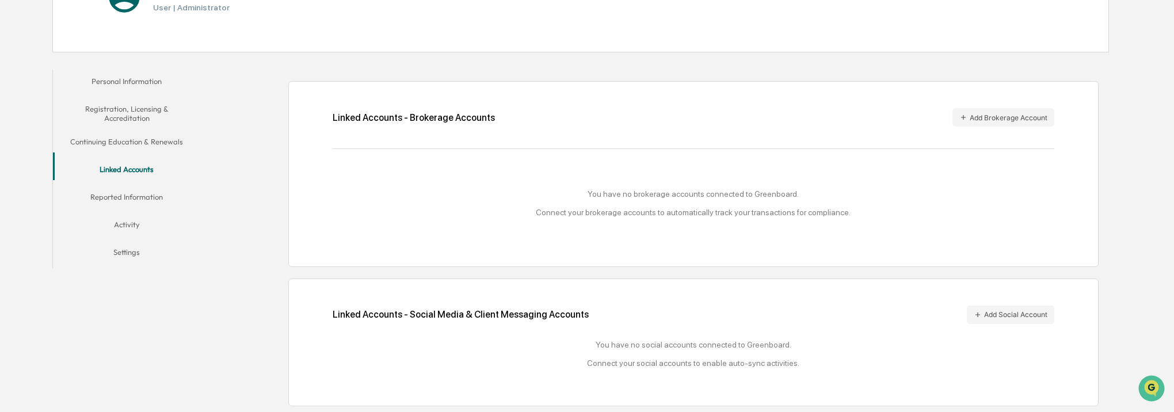
scroll to position [172, 0]
click at [976, 116] on button "Add Brokerage Account" at bounding box center [999, 118] width 102 height 18
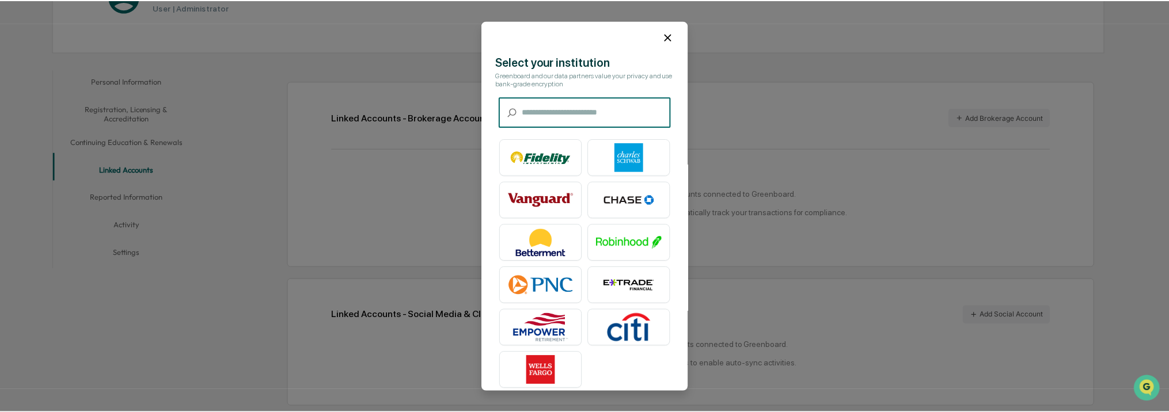
scroll to position [0, 0]
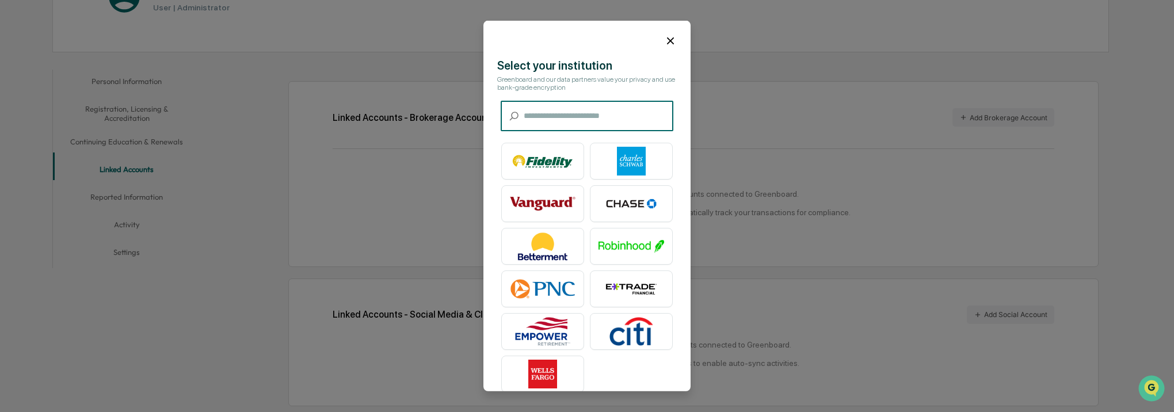
click at [664, 43] on icon at bounding box center [670, 41] width 13 height 13
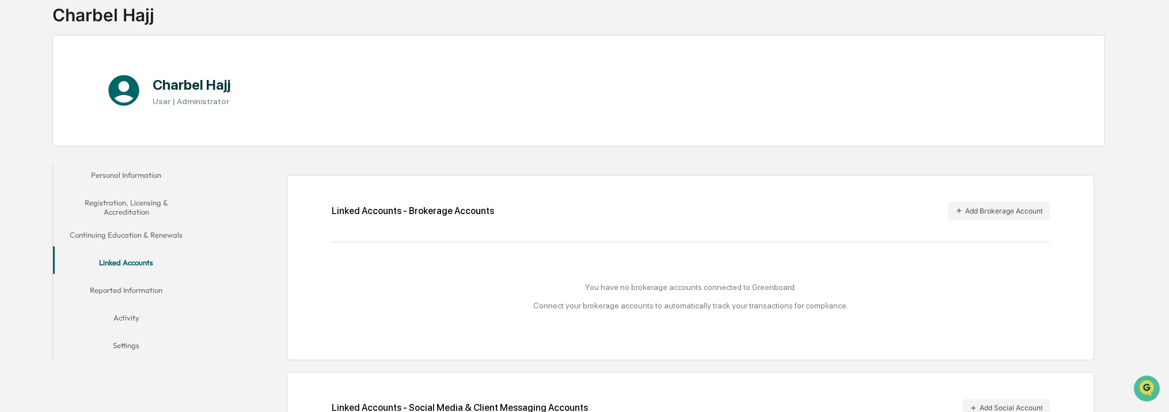
scroll to position [57, 0]
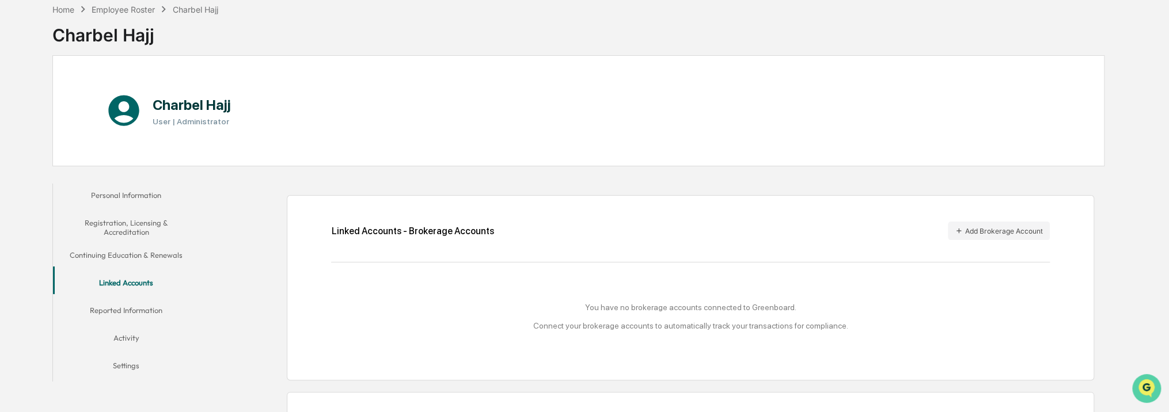
click at [1148, 394] on icon "Open customer support" at bounding box center [1146, 403] width 29 height 29
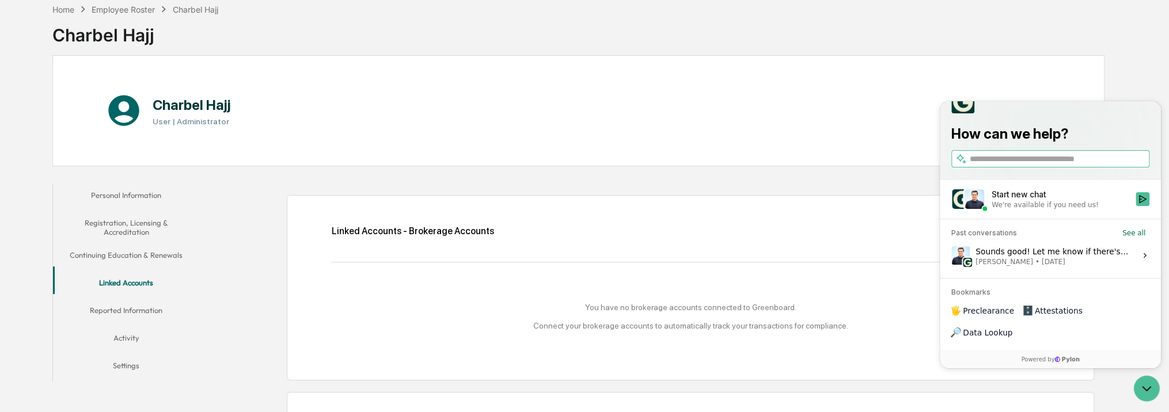
click at [1010, 165] on input "search" at bounding box center [1057, 159] width 177 height 12
type input "*********"
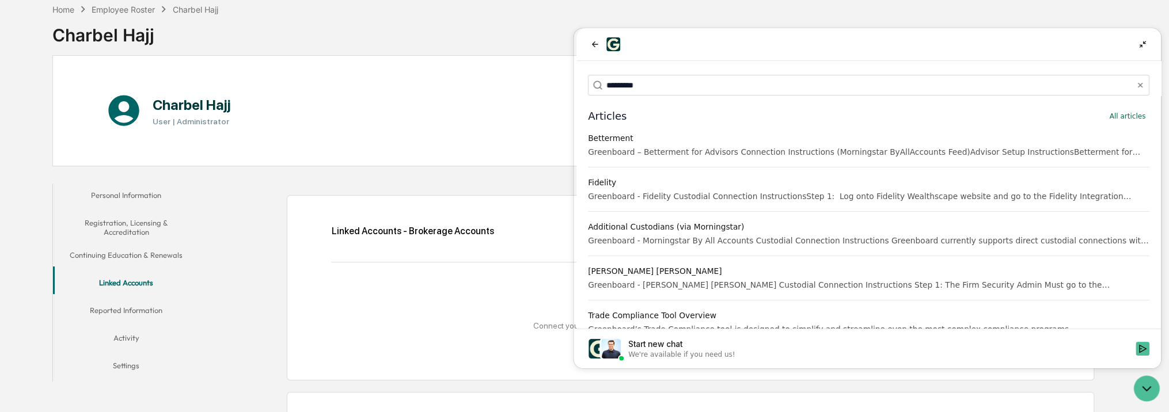
scroll to position [102, 0]
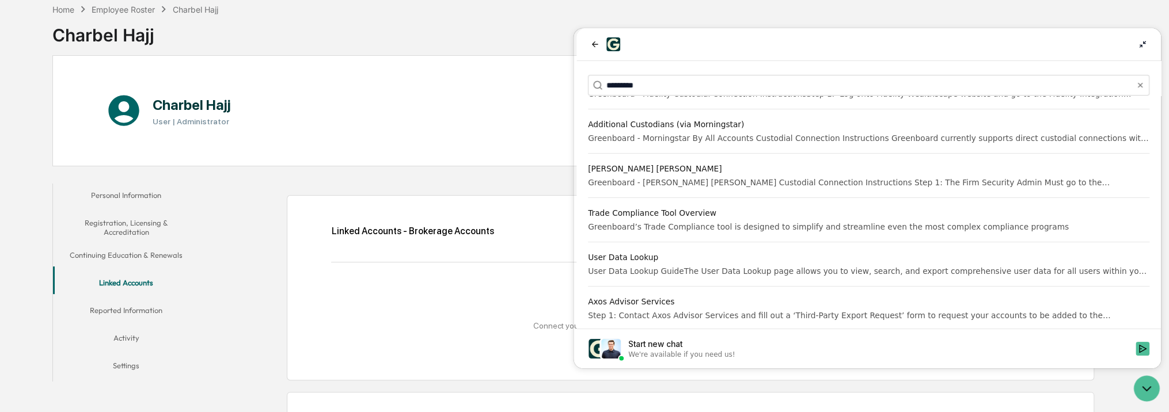
click at [1147, 45] on icon at bounding box center [1142, 44] width 9 height 9
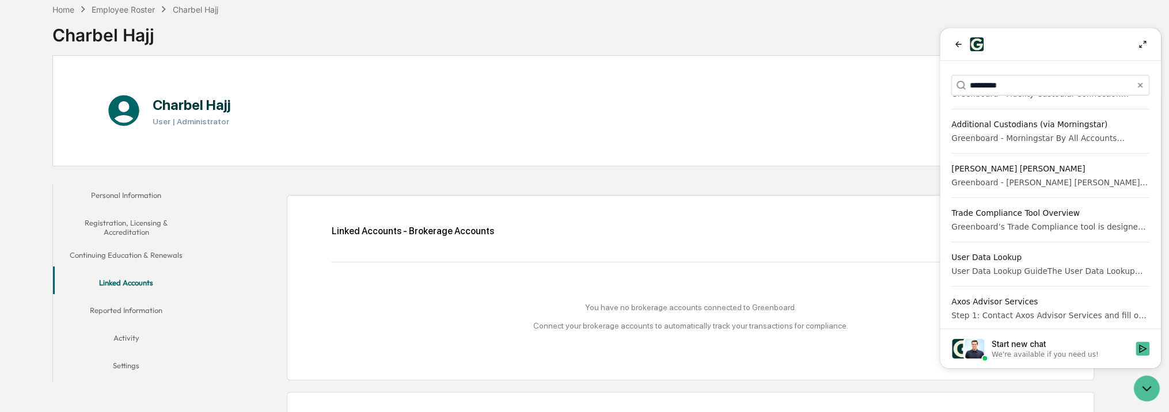
click at [1144, 45] on icon at bounding box center [1142, 44] width 9 height 9
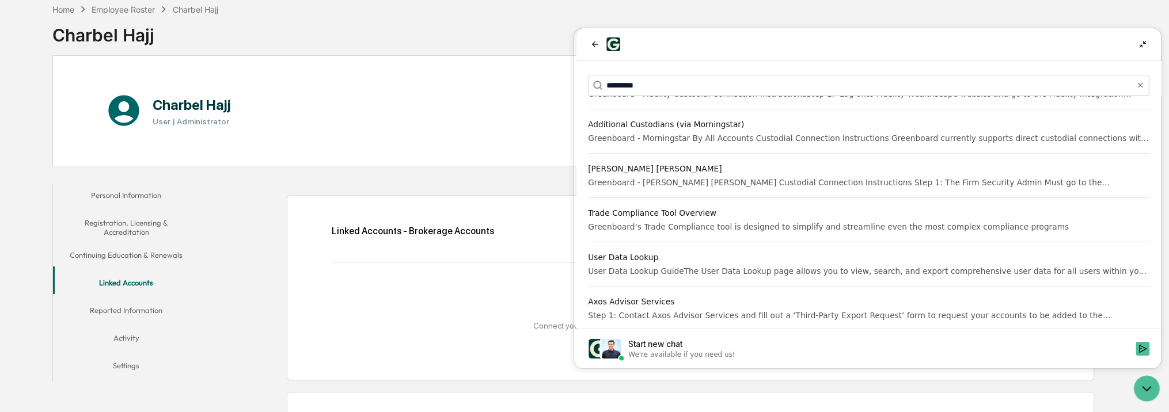
click at [1146, 45] on icon at bounding box center [1142, 44] width 9 height 9
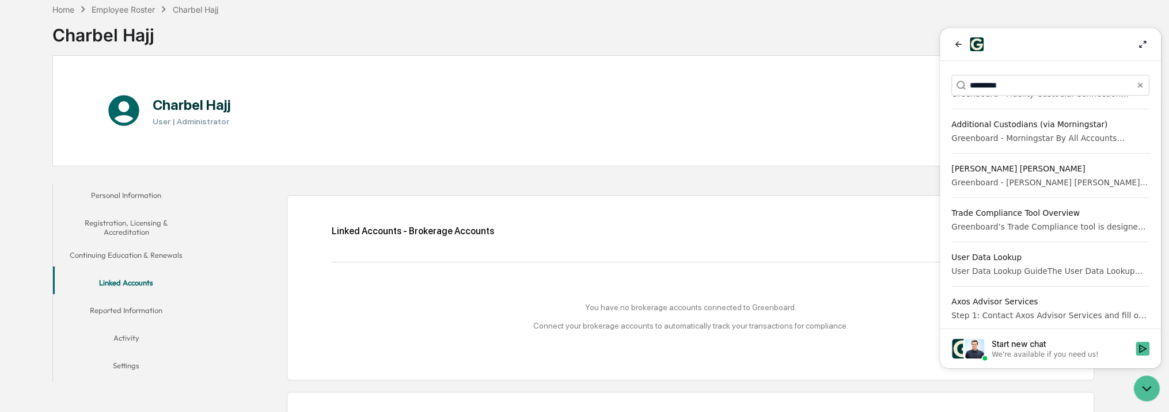
drag, startPoint x: 939, startPoint y: 25, endPoint x: 949, endPoint y: 28, distance: 10.1
click at [939, 26] on div "Home Employee Roster Charbel Hajj Charbel Hajj" at bounding box center [578, 27] width 1052 height 58
click at [1143, 385] on icon "Open customer support" at bounding box center [1146, 388] width 29 height 29
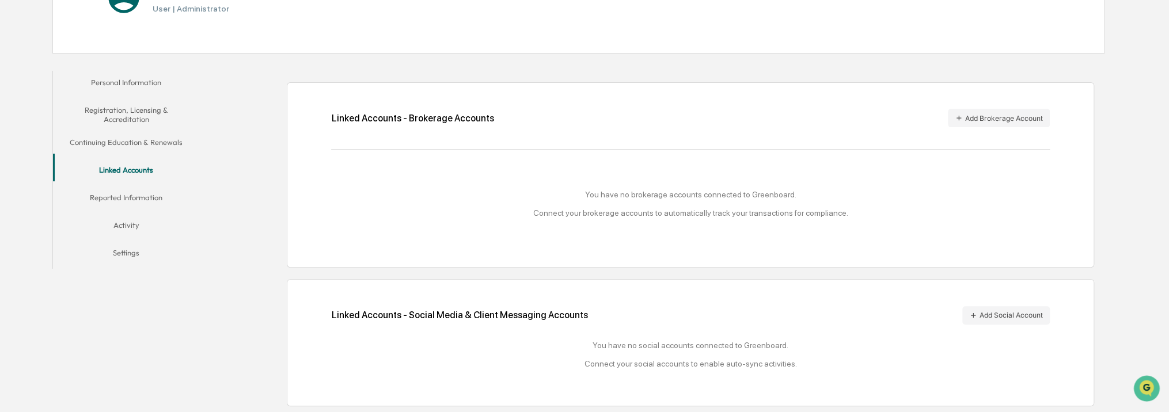
scroll to position [0, 0]
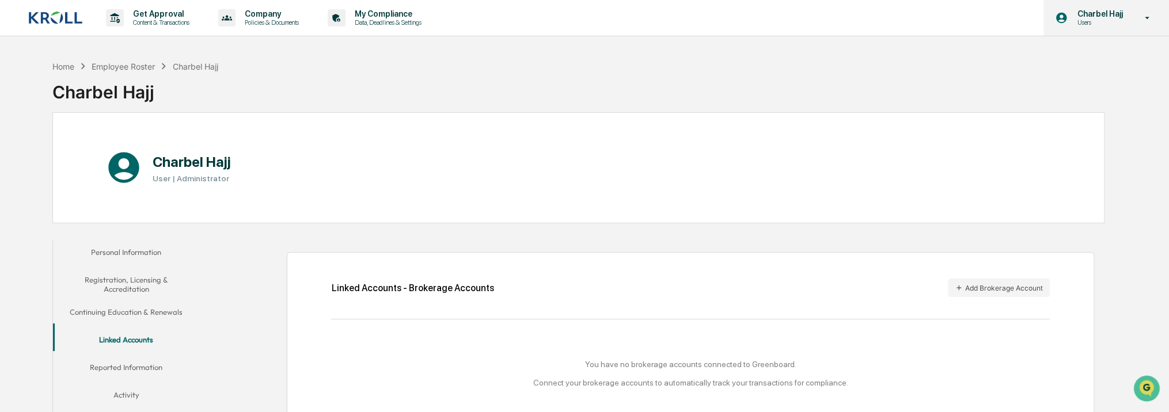
click at [1098, 24] on p "Users" at bounding box center [1097, 22] width 60 height 8
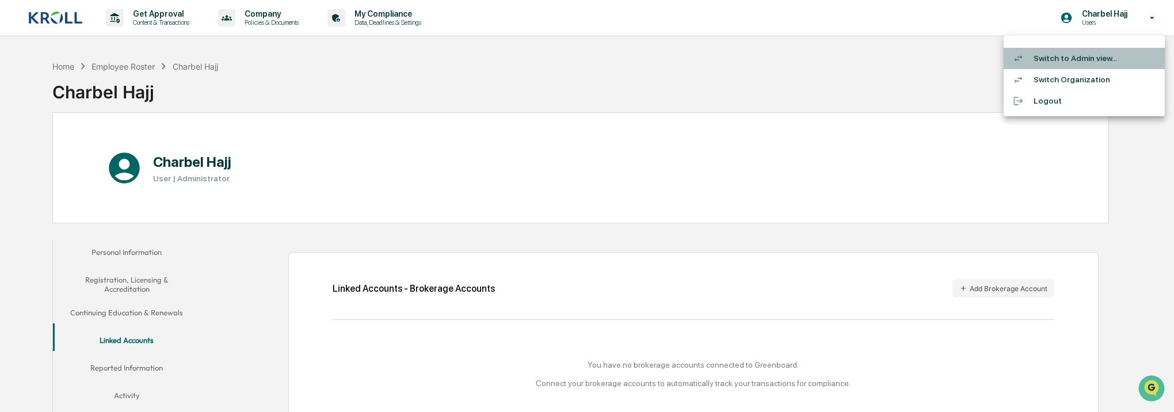
click at [1097, 59] on li "Switch to Admin view..." at bounding box center [1084, 58] width 161 height 21
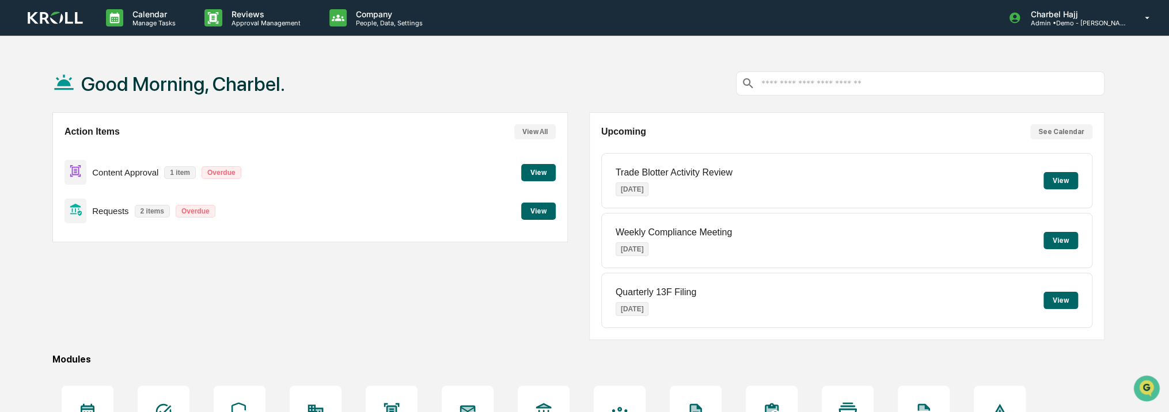
scroll to position [144, 0]
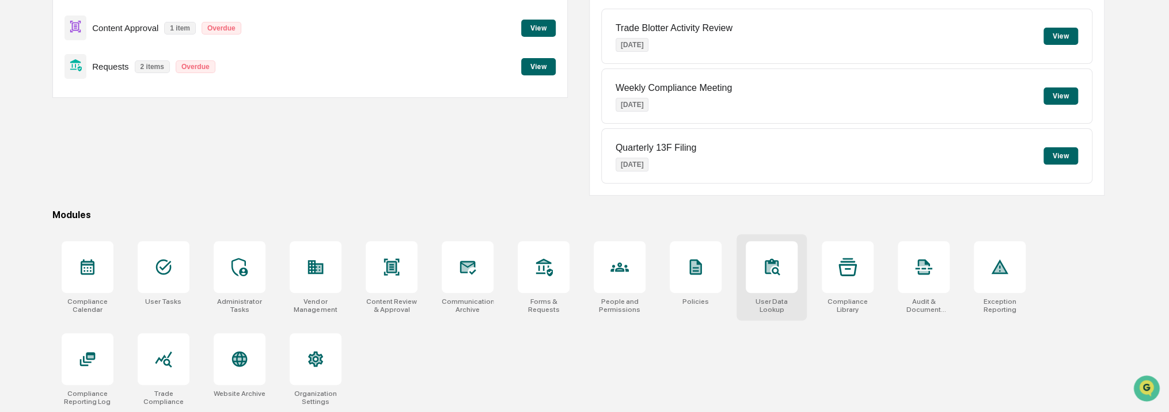
click at [788, 283] on div at bounding box center [772, 267] width 52 height 52
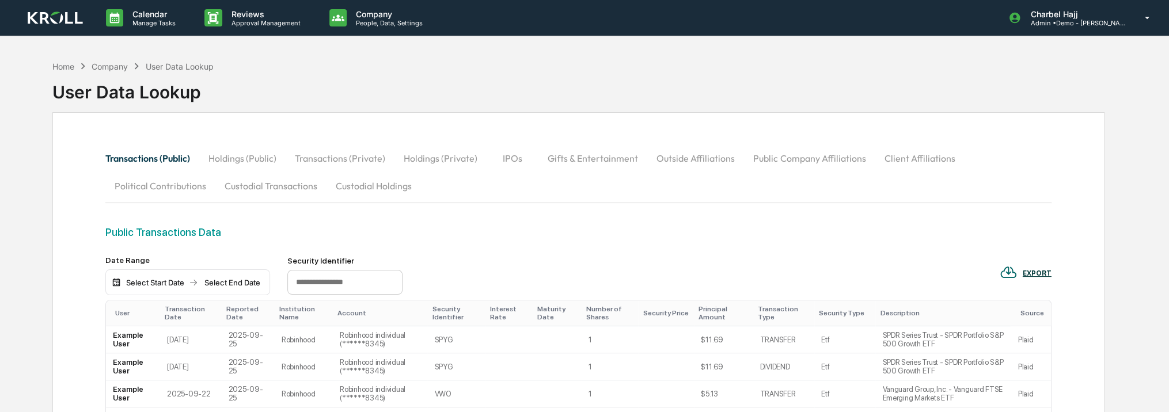
click at [285, 180] on button "Custodial Transactions" at bounding box center [270, 186] width 111 height 28
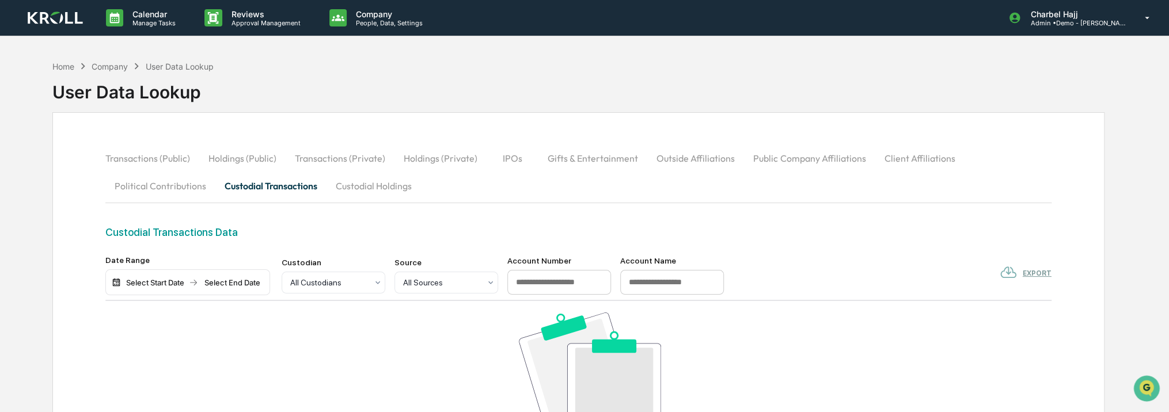
click at [387, 188] on button "Custodial Holdings" at bounding box center [373, 186] width 94 height 28
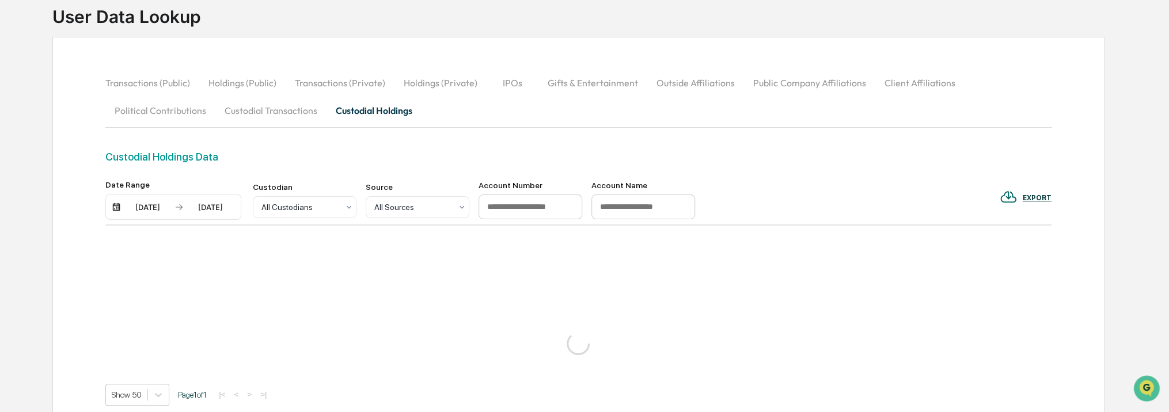
scroll to position [74, 0]
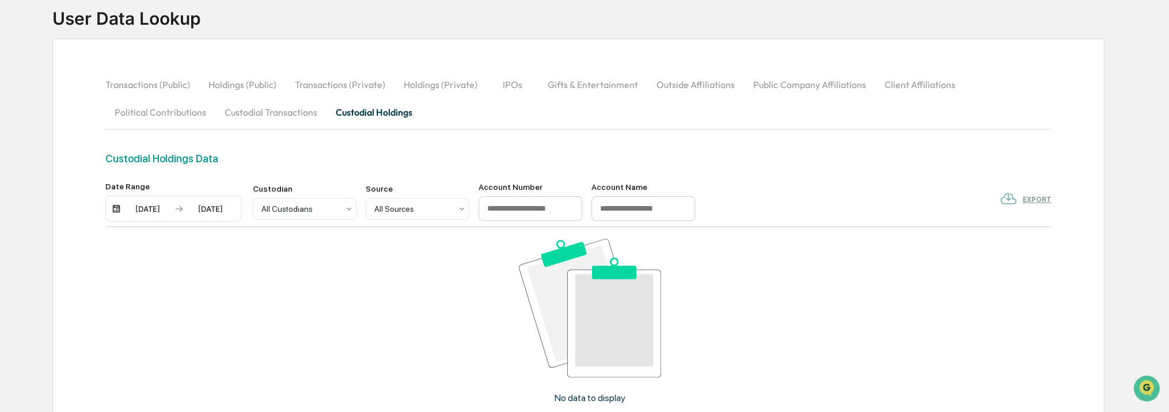
click at [290, 119] on button "Custodial Transactions" at bounding box center [270, 112] width 111 height 28
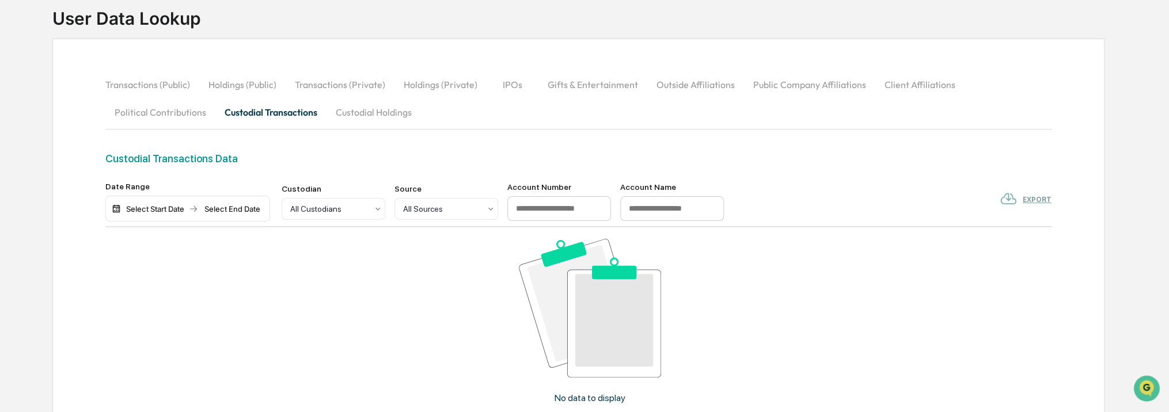
click at [153, 118] on button "Political Contributions" at bounding box center [160, 112] width 110 height 28
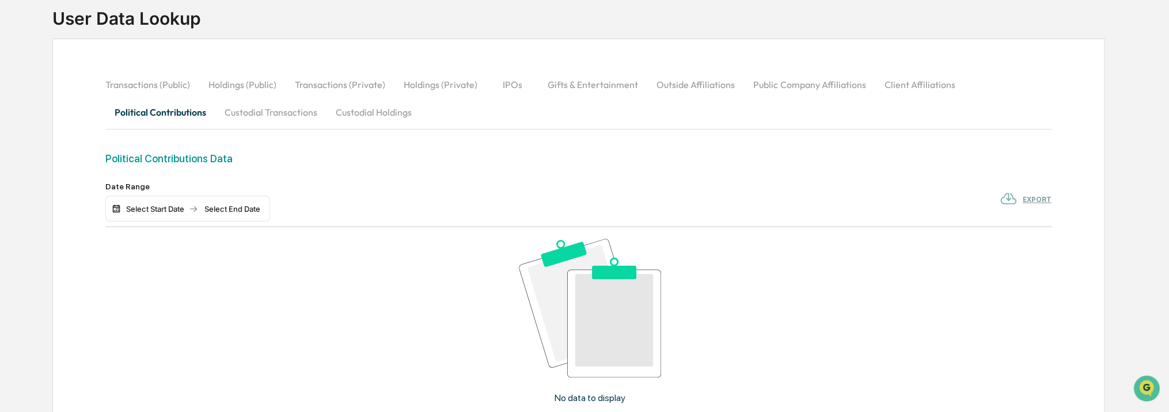
scroll to position [28, 0]
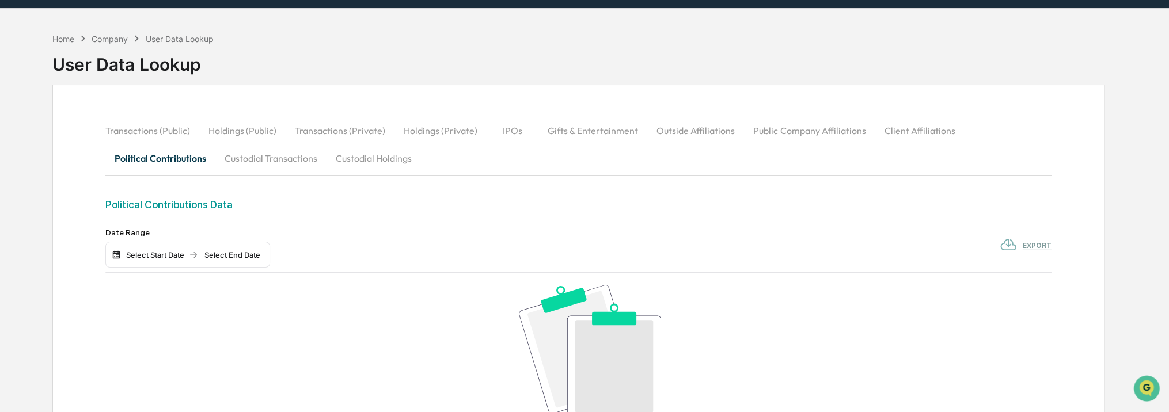
click at [157, 127] on button "Transactions (Public)" at bounding box center [152, 131] width 94 height 28
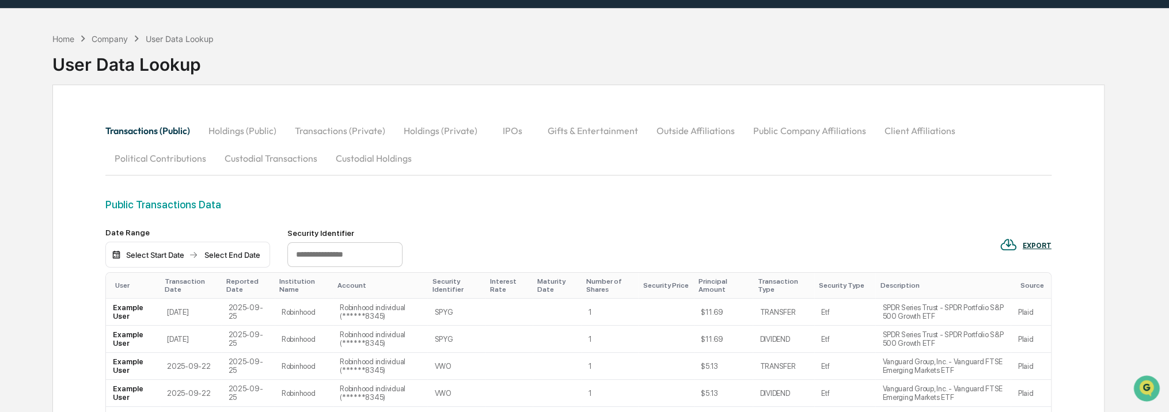
click at [260, 131] on button "Holdings (Public)" at bounding box center [242, 131] width 86 height 28
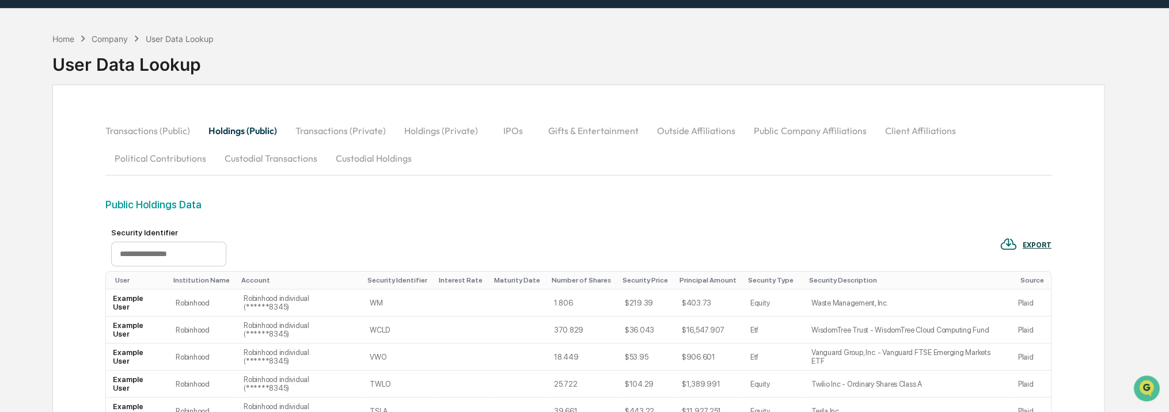
click at [337, 123] on button "Transactions (Private)" at bounding box center [340, 131] width 109 height 28
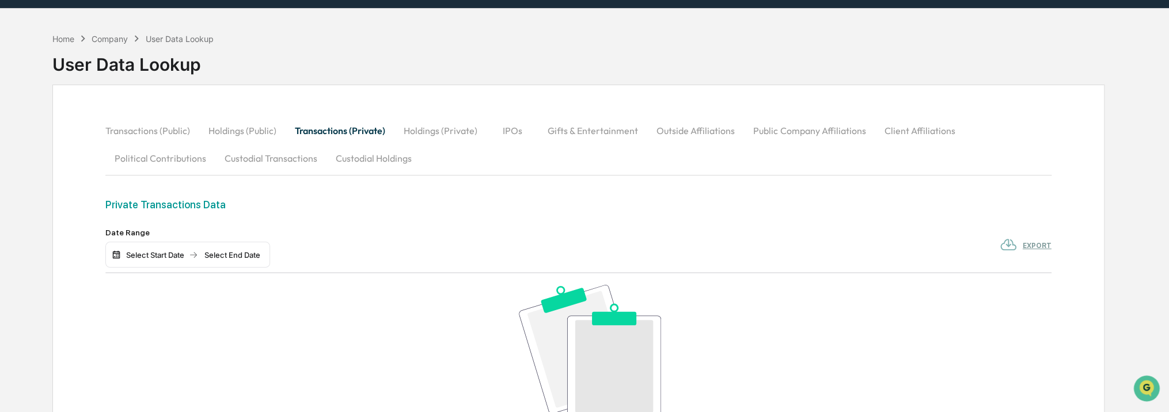
click at [438, 124] on button "Holdings (Private)" at bounding box center [440, 131] width 92 height 28
click at [501, 139] on button "IPOs" at bounding box center [513, 131] width 52 height 28
click at [557, 140] on button "Gifts & Entertainment" at bounding box center [592, 131] width 109 height 28
click at [702, 143] on button "Outside Affiliations" at bounding box center [696, 131] width 97 height 28
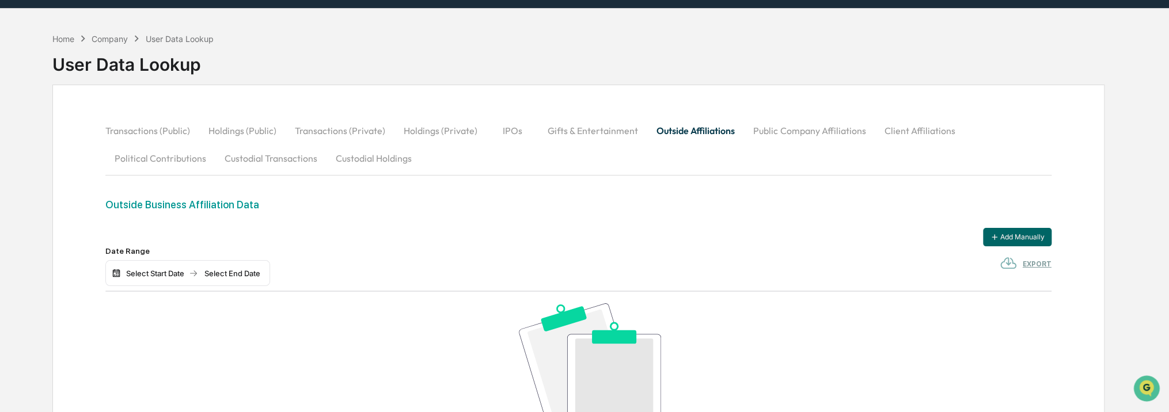
click at [767, 143] on button "Public Company Affiliations" at bounding box center [809, 131] width 131 height 28
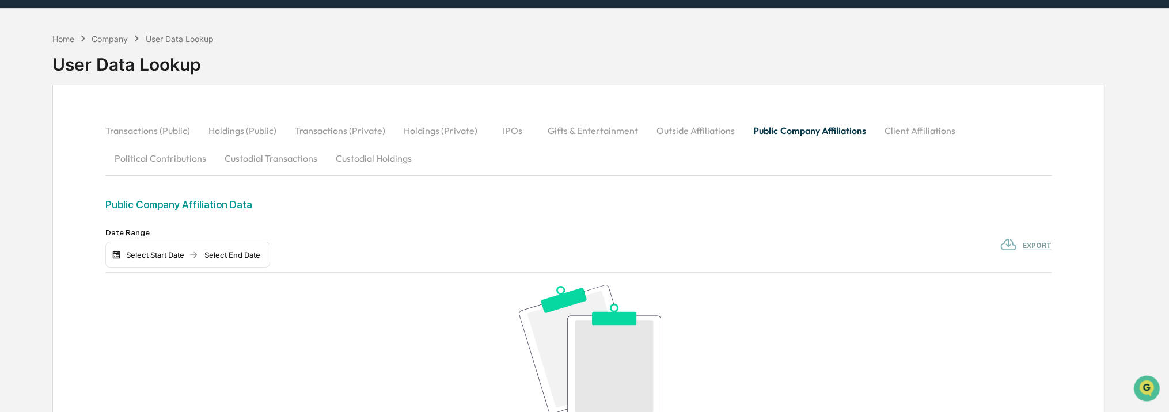
click at [866, 150] on div "Transactions (Public) Holdings (Public) Transactions (Private) Holdings (Privat…" at bounding box center [577, 144] width 945 height 55
click at [901, 132] on button "Client Affiliations" at bounding box center [918, 131] width 89 height 28
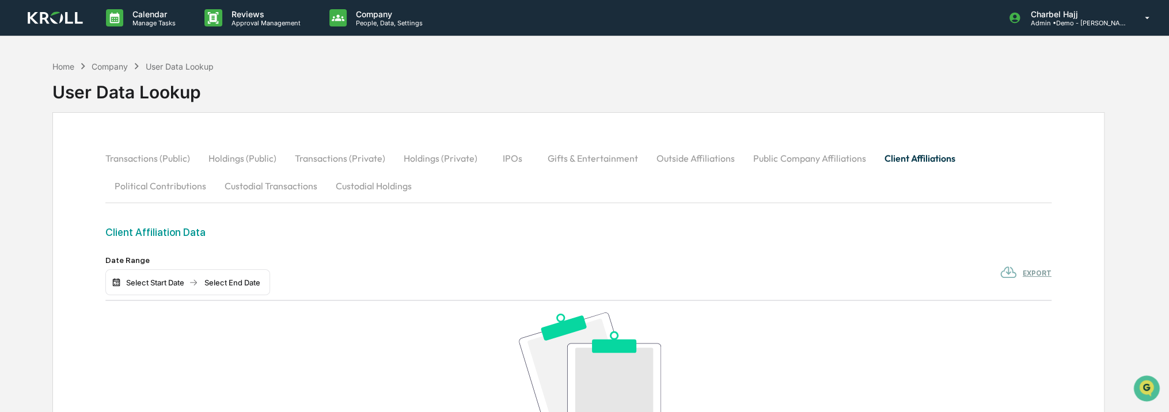
click at [168, 158] on button "Transactions (Public)" at bounding box center [152, 158] width 94 height 28
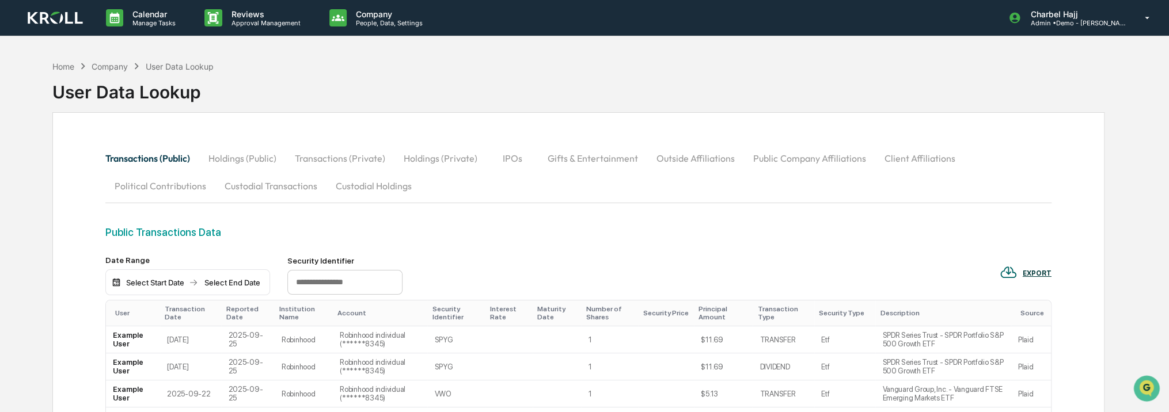
click at [253, 166] on button "Holdings (Public)" at bounding box center [242, 158] width 86 height 28
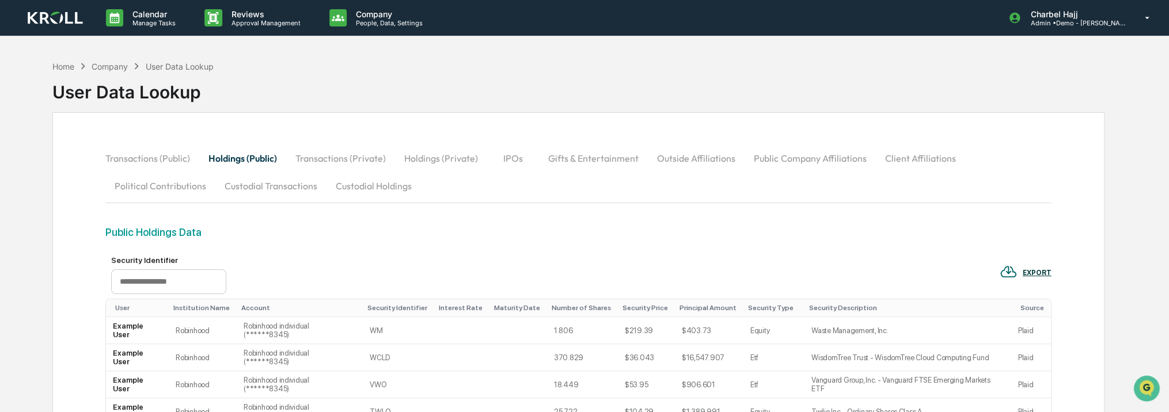
click at [110, 64] on div "Company" at bounding box center [110, 67] width 36 height 10
click at [67, 63] on div "Home" at bounding box center [63, 67] width 22 height 10
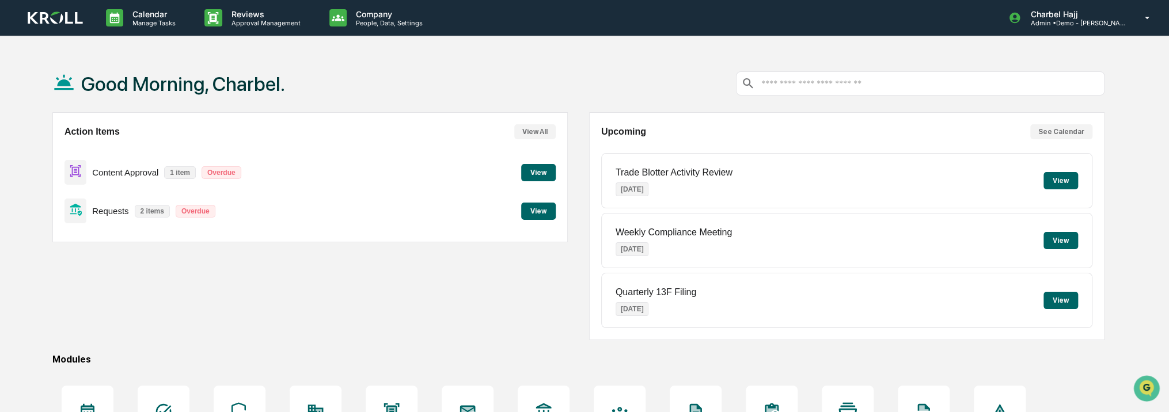
scroll to position [144, 0]
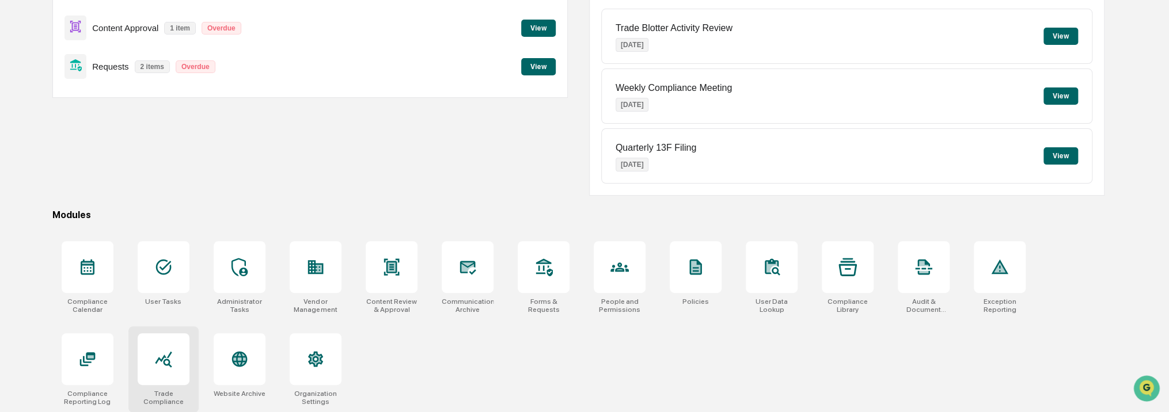
click at [180, 368] on div at bounding box center [164, 359] width 52 height 52
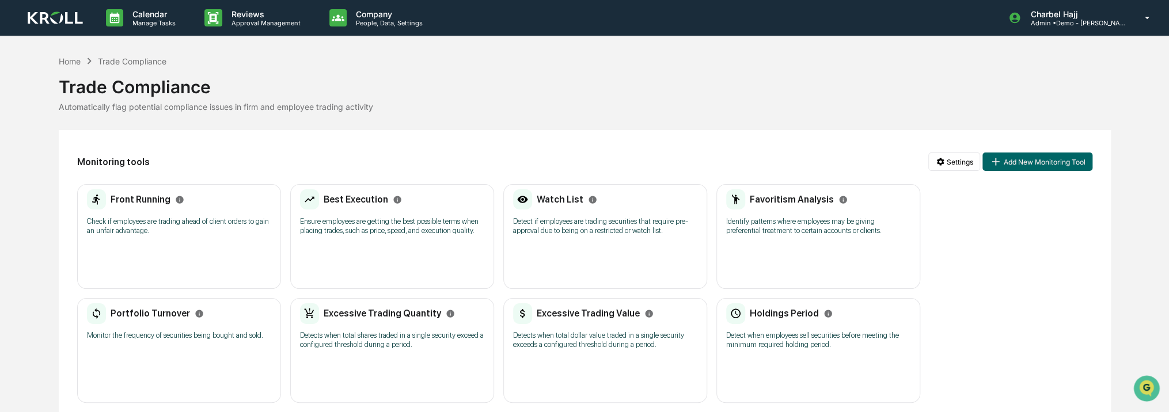
click at [173, 109] on div "Automatically flag potential compliance issues in firm and employee trading act…" at bounding box center [585, 107] width 1052 height 10
drag, startPoint x: 173, startPoint y: 109, endPoint x: 172, endPoint y: 122, distance: 12.7
click at [172, 122] on div "Home Trade Compliance Trade Compliance Automatically flag potential compliance …" at bounding box center [585, 238] width 1052 height 367
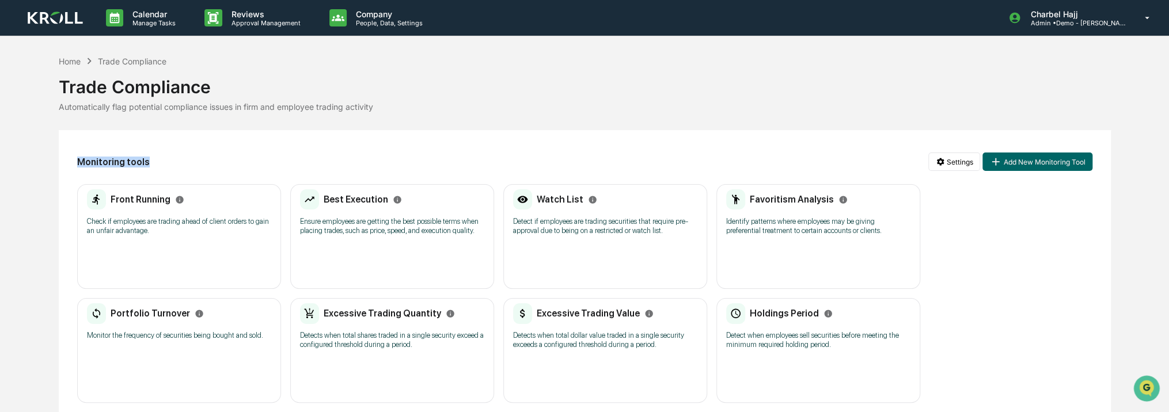
click at [172, 122] on div "Home Trade Compliance Trade Compliance Automatically flag potential compliance …" at bounding box center [585, 238] width 1052 height 367
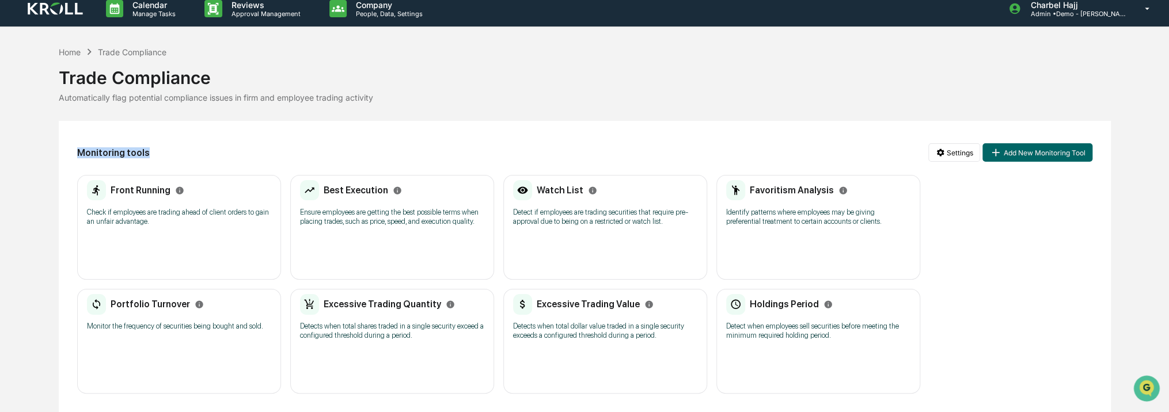
drag, startPoint x: 172, startPoint y: 122, endPoint x: 286, endPoint y: 155, distance: 118.1
click at [286, 155] on div "Monitoring tools Settings Add New Monitoring Tool" at bounding box center [584, 152] width 1015 height 26
click at [68, 54] on div "Home" at bounding box center [70, 52] width 22 height 10
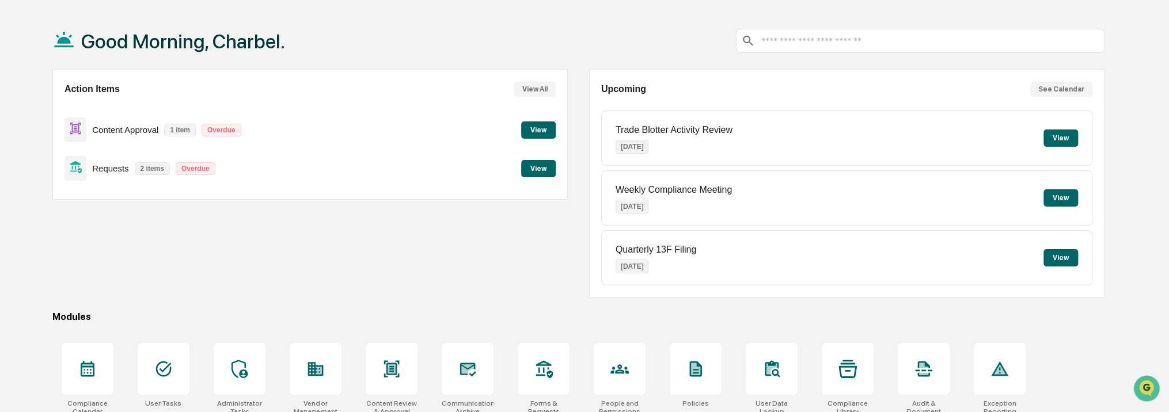
scroll to position [144, 0]
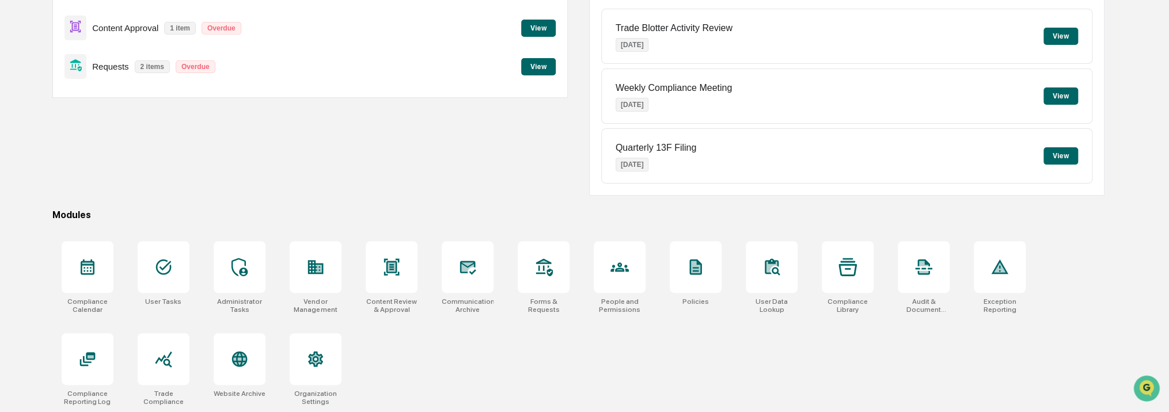
click at [946, 359] on div "Compliance Calendar User Tasks Administrator Tasks Vendor Management Content Re…" at bounding box center [578, 323] width 1052 height 178
click at [794, 283] on div at bounding box center [772, 267] width 52 height 52
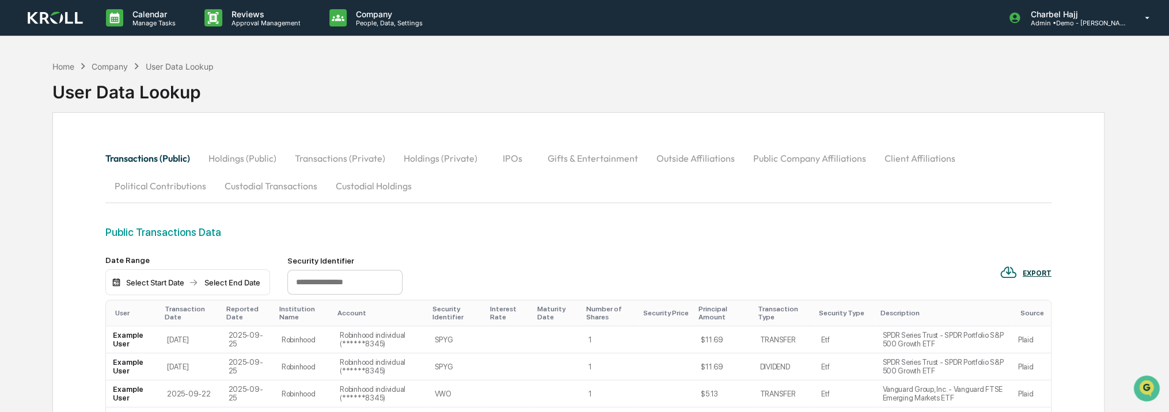
click at [266, 160] on button "Holdings (Public)" at bounding box center [242, 158] width 86 height 28
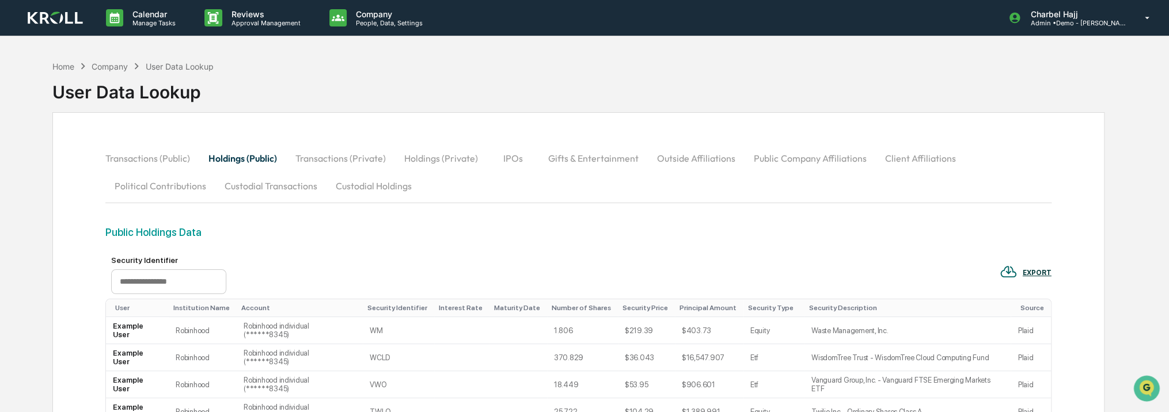
click at [325, 161] on button "Transactions (Private)" at bounding box center [340, 158] width 109 height 28
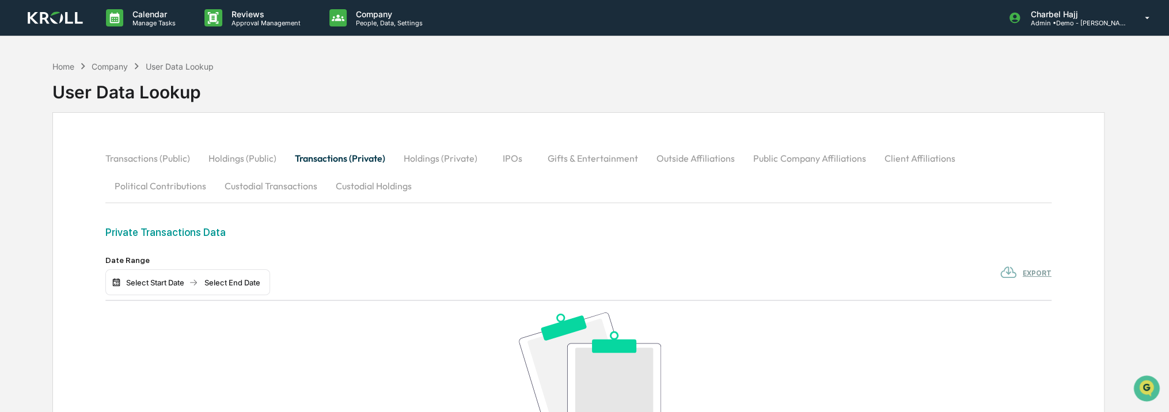
click at [399, 165] on button "Holdings (Private)" at bounding box center [440, 158] width 92 height 28
click at [513, 163] on button "IPOs" at bounding box center [513, 158] width 52 height 28
click at [591, 164] on button "Gifts & Entertainment" at bounding box center [592, 158] width 109 height 28
click at [690, 157] on button "Outside Affiliations" at bounding box center [696, 158] width 97 height 28
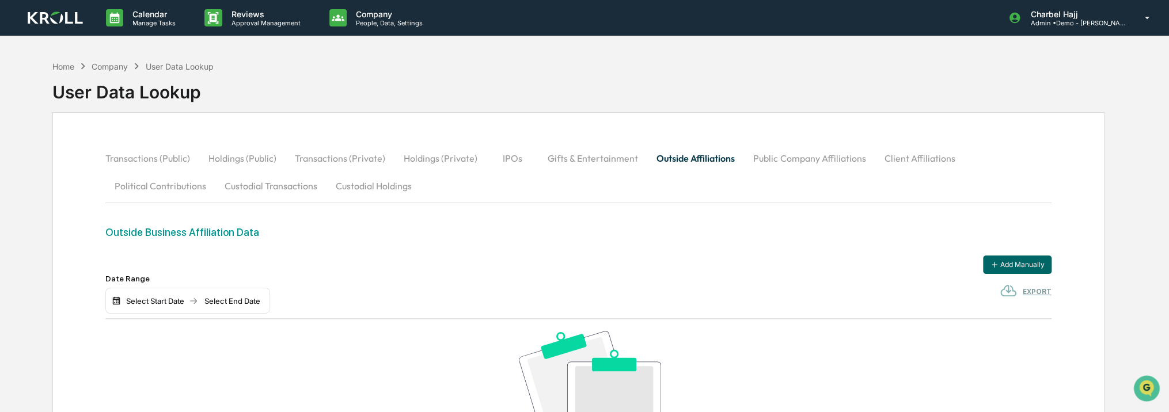
click at [768, 154] on button "Public Company Affiliations" at bounding box center [809, 158] width 131 height 28
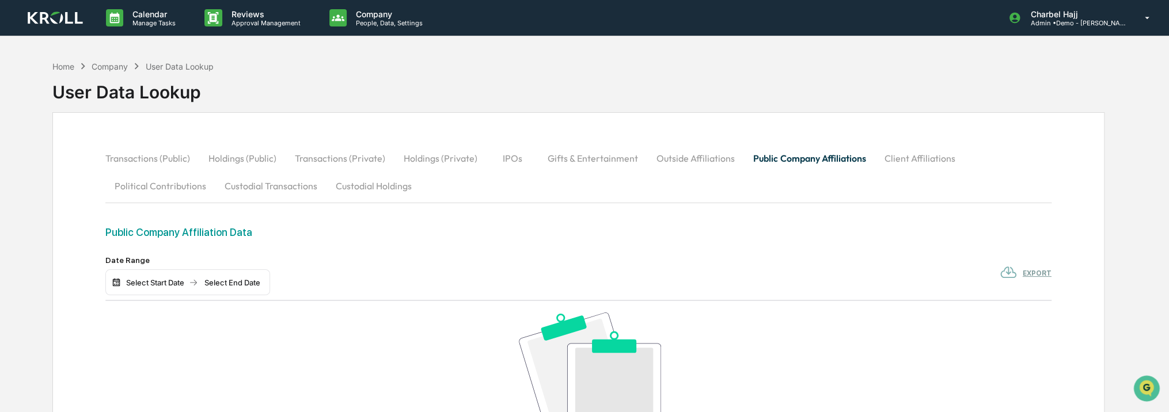
click at [140, 159] on button "Transactions (Public)" at bounding box center [152, 158] width 94 height 28
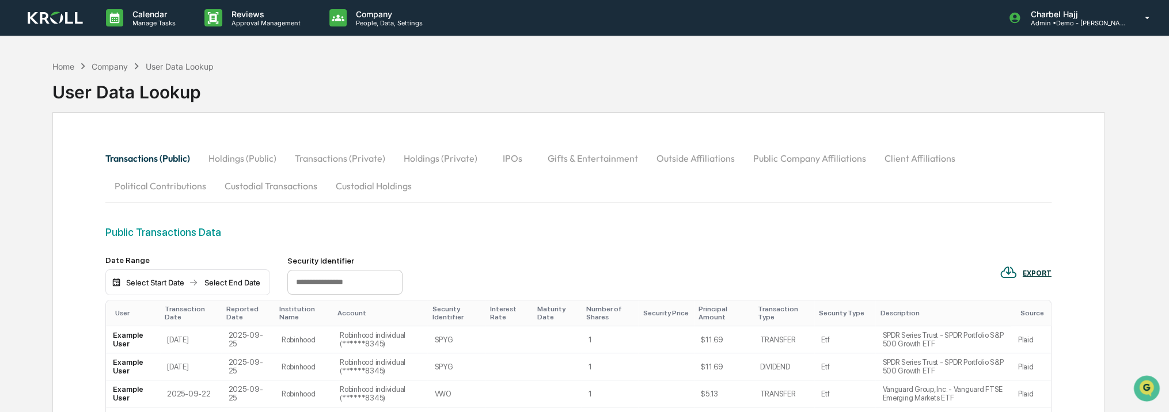
click at [192, 232] on div "Public Transactions Data" at bounding box center [577, 232] width 945 height 12
copy div "Public Transactions Data"
click at [69, 66] on div "Home" at bounding box center [63, 67] width 22 height 10
